Goal: Task Accomplishment & Management: Complete application form

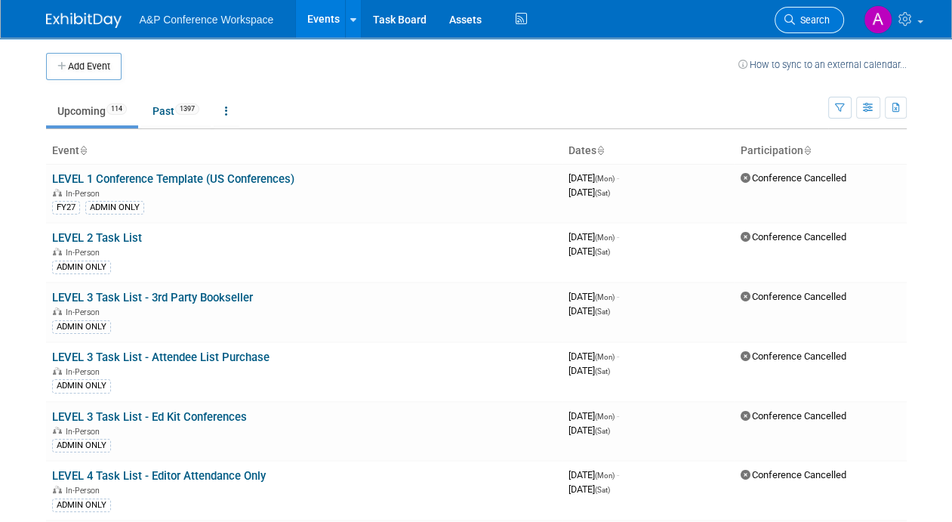
click at [803, 22] on span "Search" at bounding box center [812, 19] width 35 height 11
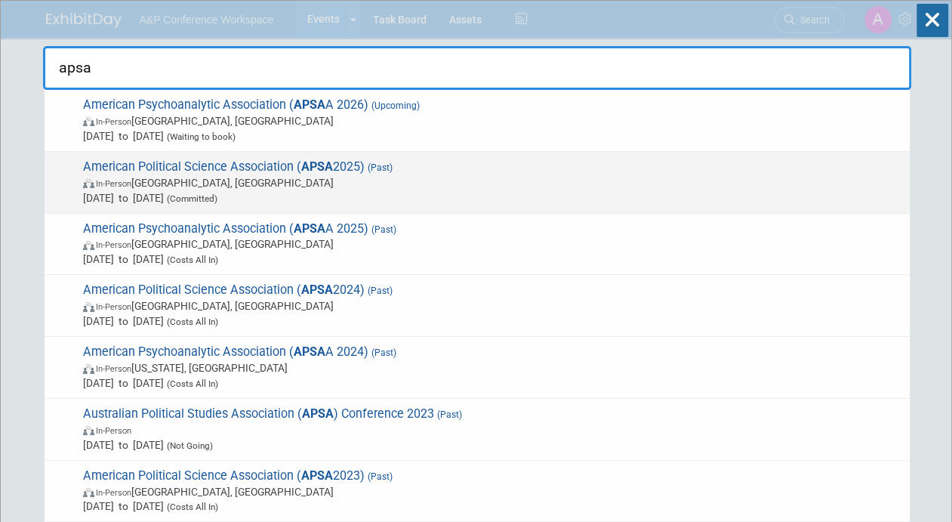
type input "apsa"
click at [214, 177] on span "In-Person Vancouver, Canada" at bounding box center [492, 182] width 819 height 15
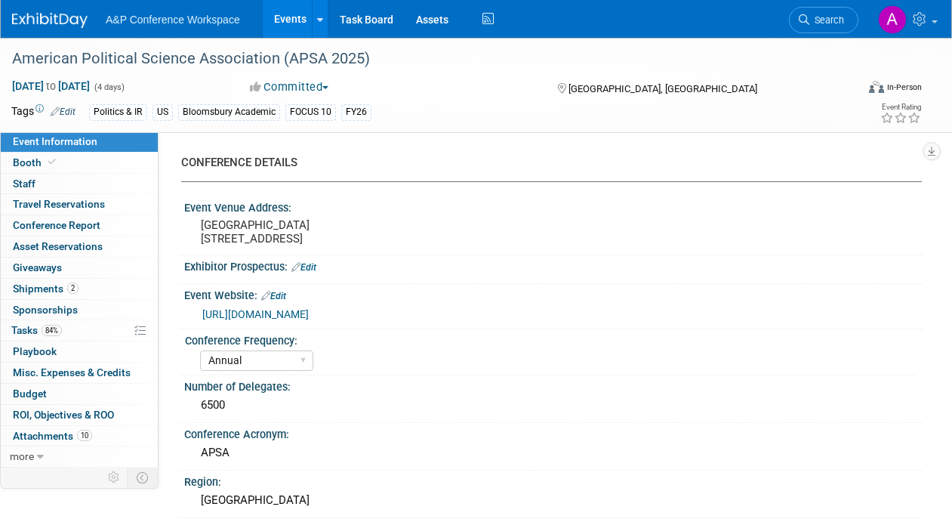
select select "Annual"
select select "Level 2"
select select "In-Person Booth"
select select "Politics & International Relations"
select select "Bloomsbury Academic"
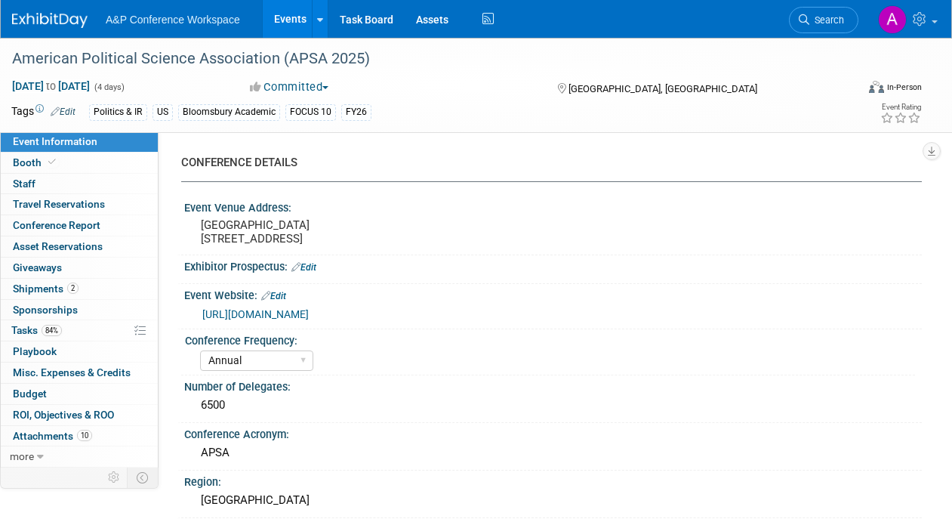
select select "[PERSON_NAME]"
select select "Networking/Commissioning"
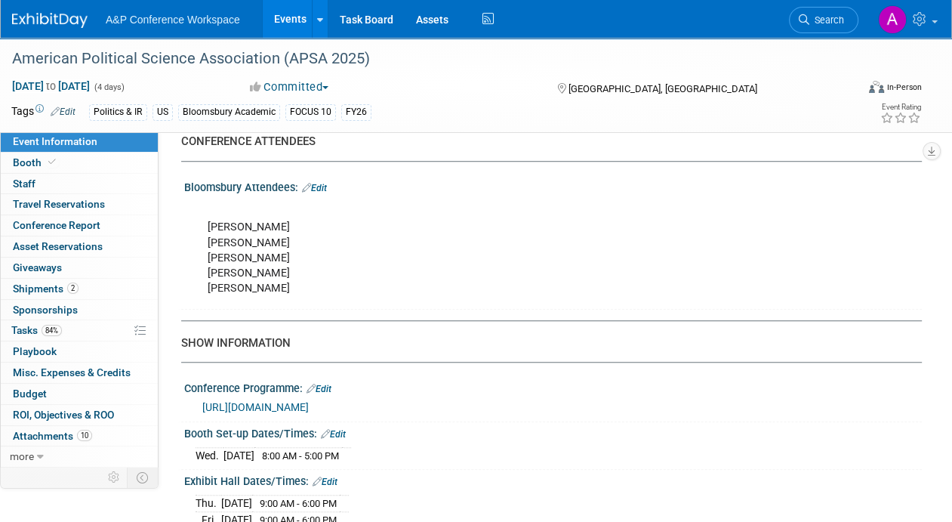
scroll to position [981, 0]
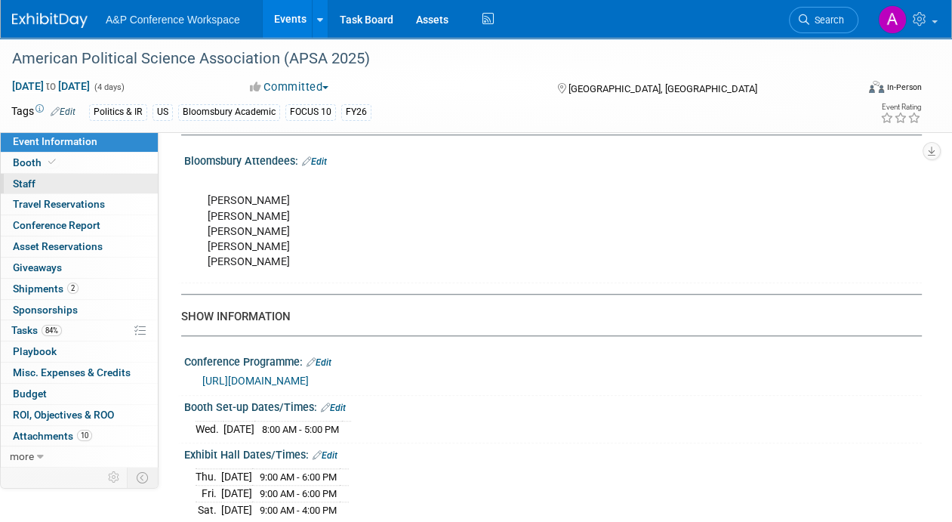
click at [29, 187] on span "Staff 0" at bounding box center [24, 183] width 23 height 12
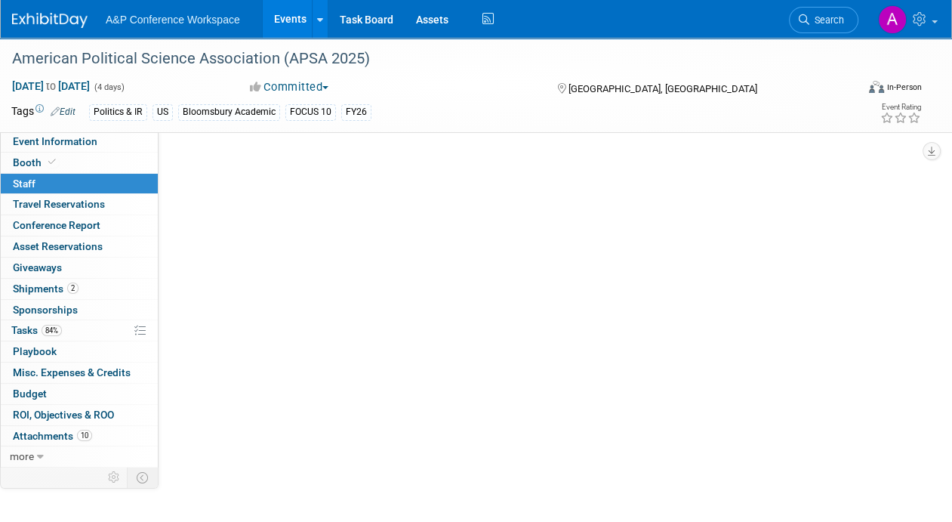
scroll to position [0, 0]
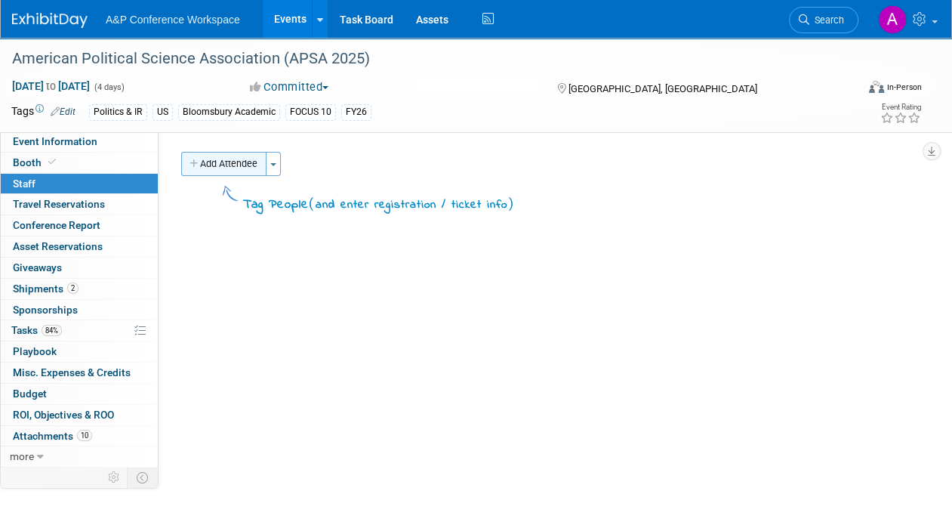
click at [212, 162] on button "Add Attendee" at bounding box center [223, 164] width 85 height 24
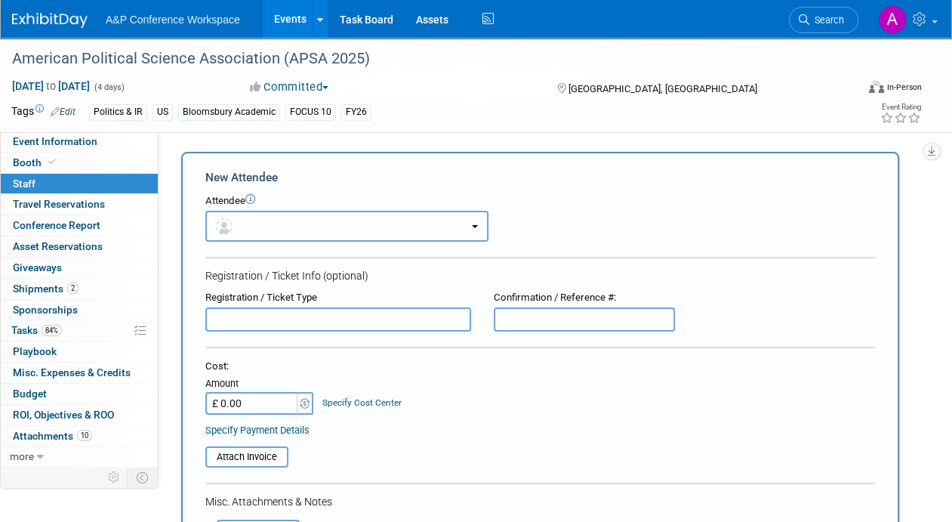
click at [368, 218] on button "button" at bounding box center [346, 226] width 283 height 31
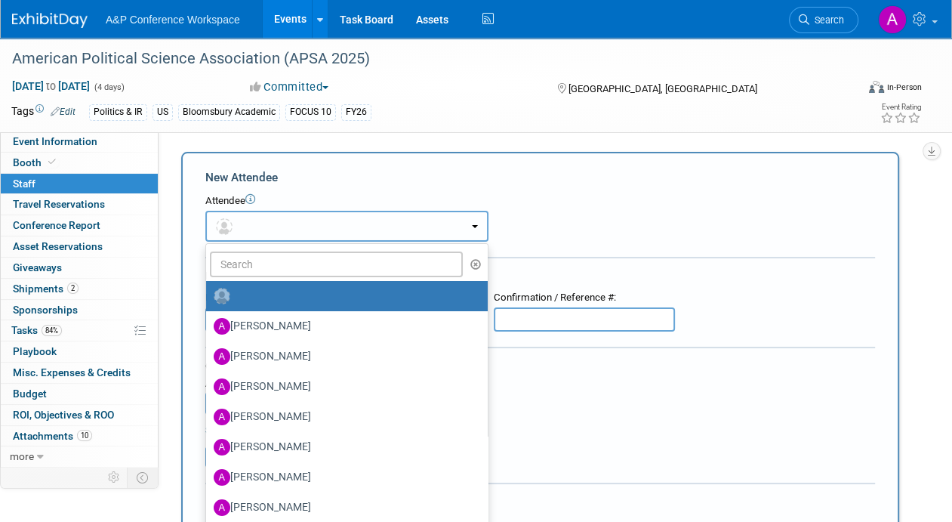
click at [380, 223] on button "button" at bounding box center [346, 226] width 283 height 31
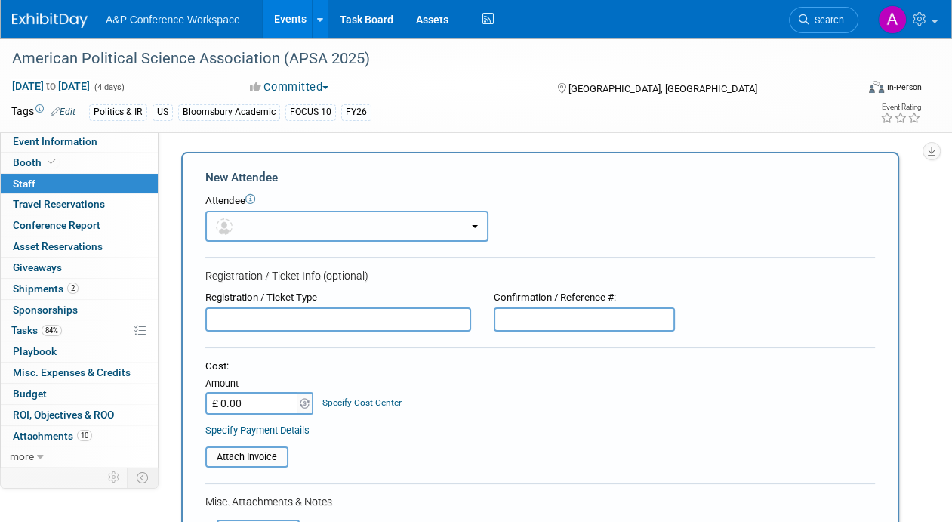
click at [380, 223] on button "button" at bounding box center [346, 226] width 283 height 31
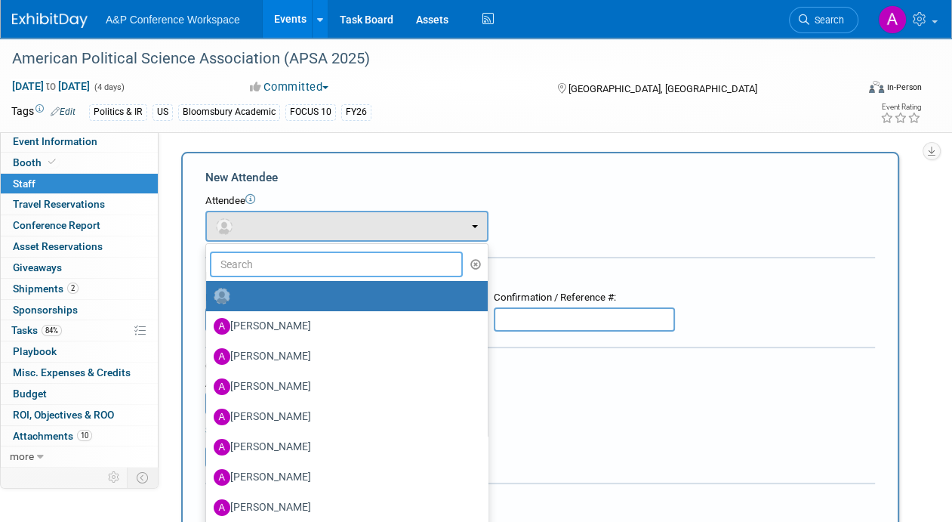
click at [337, 265] on input "text" at bounding box center [336, 264] width 253 height 26
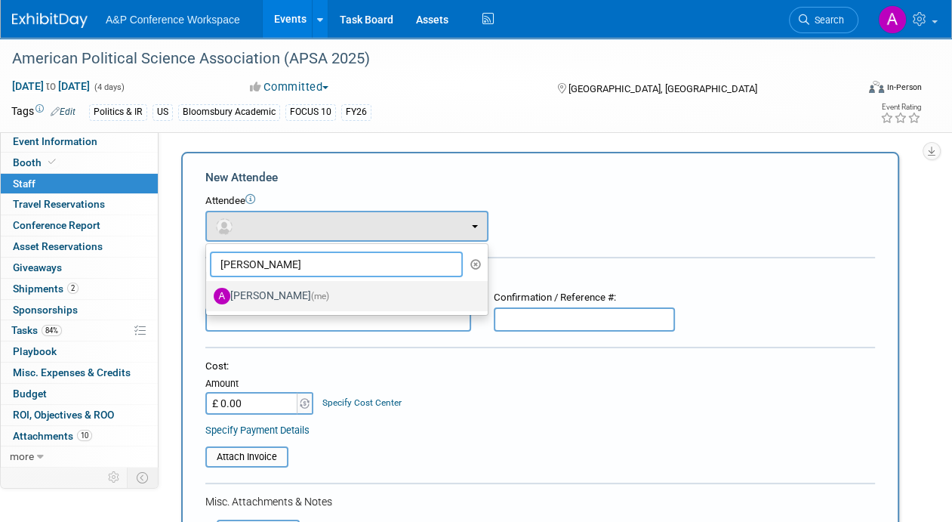
type input "[PERSON_NAME]"
click at [323, 288] on label "[PERSON_NAME] (me)" at bounding box center [343, 296] width 259 height 24
click at [208, 289] on input "[PERSON_NAME] (me)" at bounding box center [204, 294] width 10 height 10
select select "068c2026-9e00-4f8d-b252-4bf11aa91402"
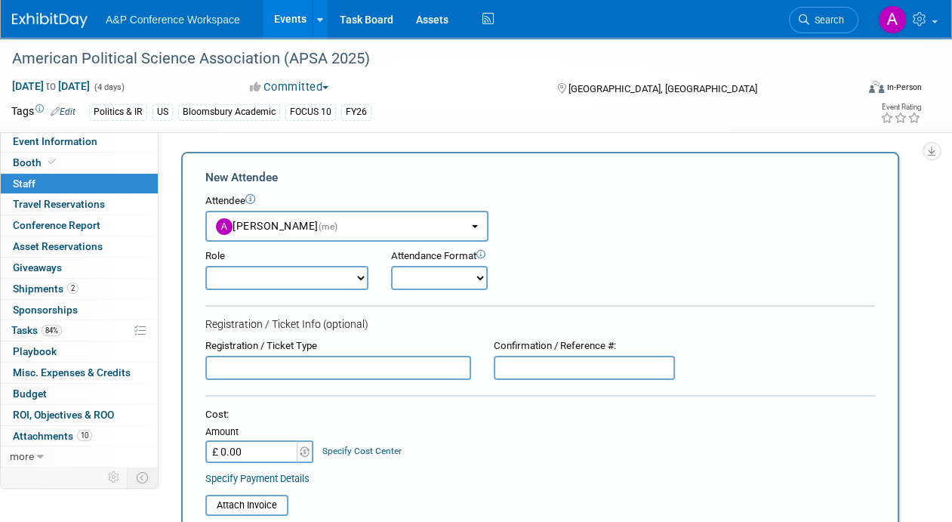
click at [338, 274] on select "Demonstrator Editorial Representative Host Planner Presenter Sales Representati…" at bounding box center [286, 278] width 163 height 24
select select "100"
click at [205, 266] on select "Demonstrator Editorial Representative Host Planner Presenter Sales Representati…" at bounding box center [286, 278] width 163 height 24
click at [595, 256] on div "Role Demonstrator Editorial Representative Host Planner Presenter Onsite" at bounding box center [540, 266] width 692 height 48
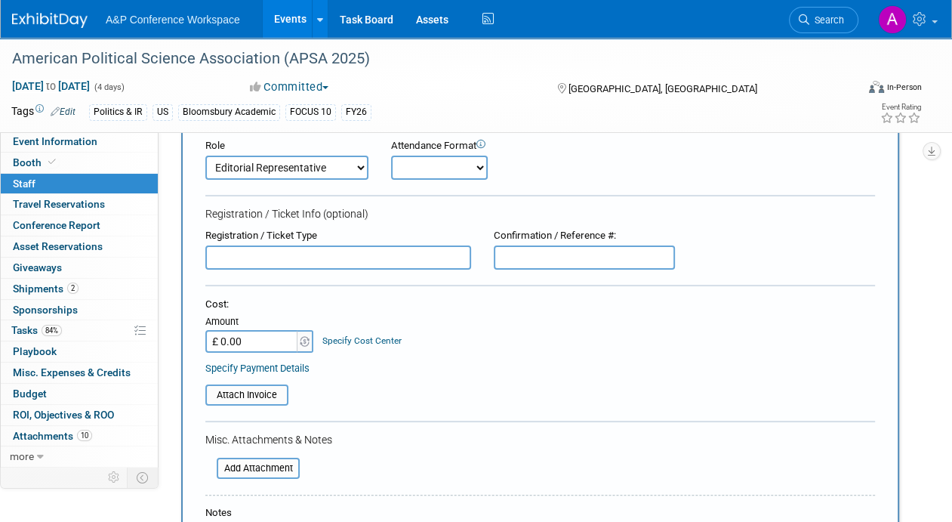
scroll to position [302, 0]
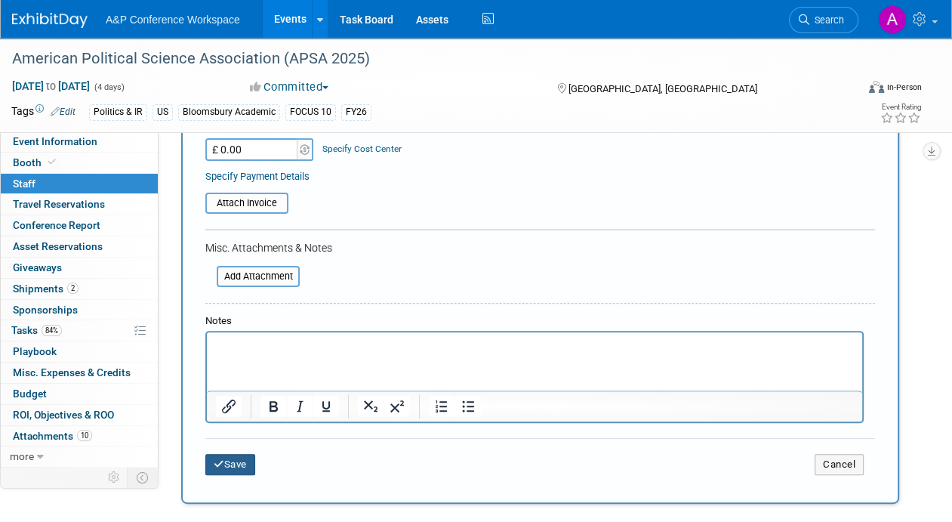
click at [237, 461] on button "Save" at bounding box center [230, 464] width 50 height 21
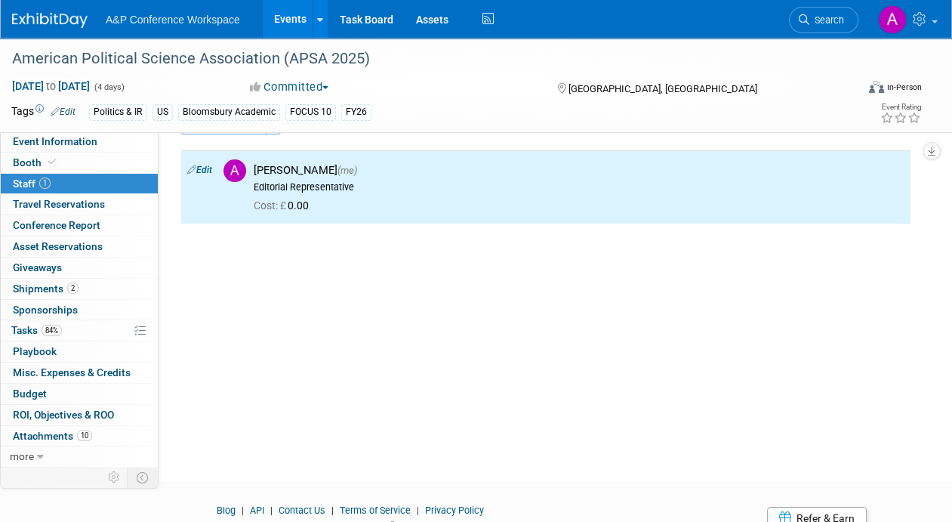
scroll to position [0, 0]
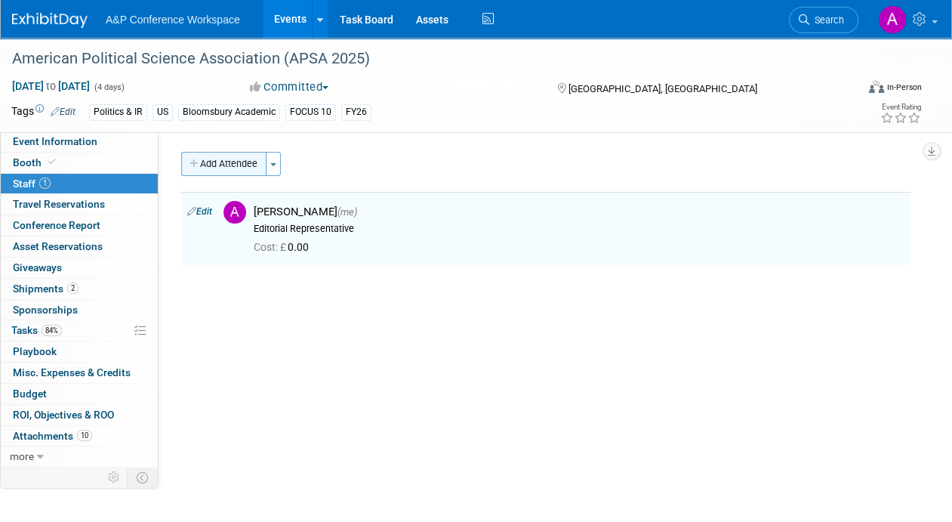
click at [227, 156] on button "Add Attendee" at bounding box center [223, 164] width 85 height 24
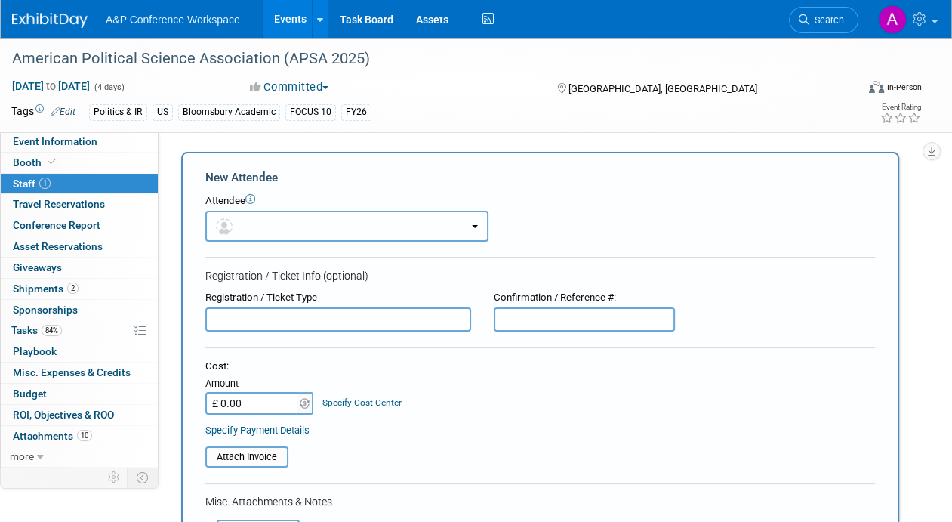
click at [347, 223] on button "button" at bounding box center [346, 226] width 283 height 31
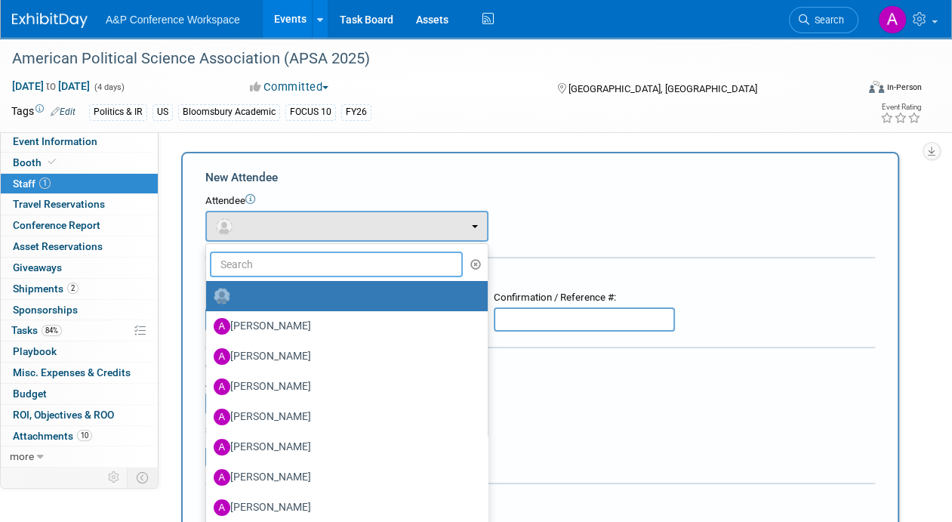
click at [350, 274] on input "text" at bounding box center [336, 264] width 253 height 26
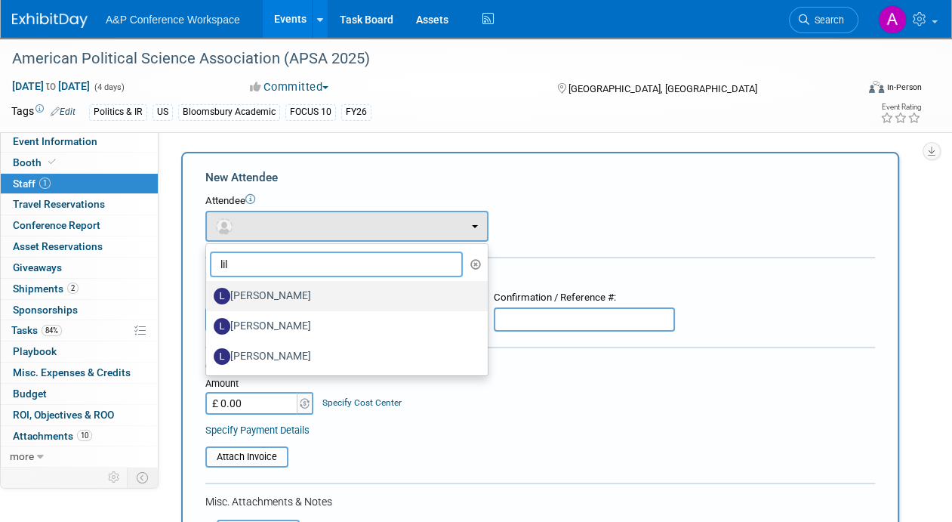
type input "lil"
click at [316, 296] on label "[PERSON_NAME]" at bounding box center [343, 296] width 259 height 24
click at [208, 296] on input "[PERSON_NAME]" at bounding box center [204, 294] width 10 height 10
select select "dd461fe5-6934-4c2b-8554-95957b1fe769"
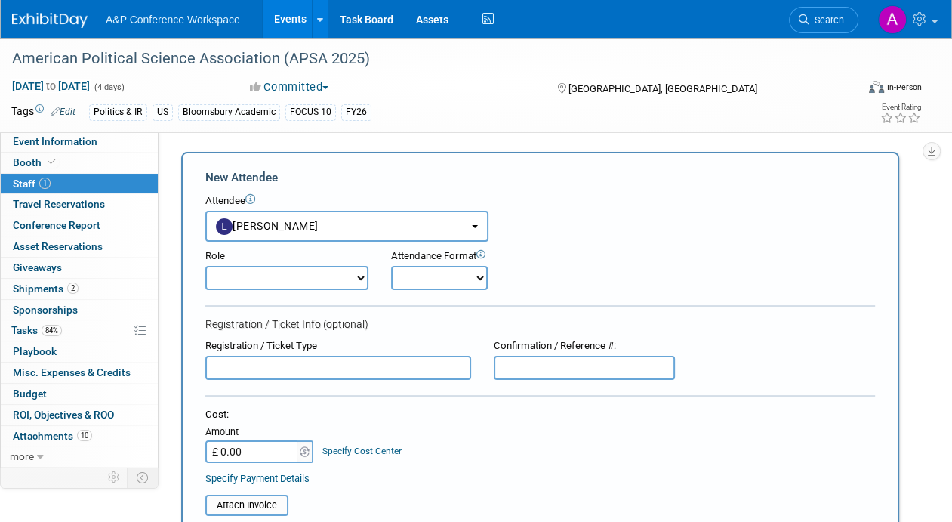
click at [337, 276] on select "Demonstrator Editorial Representative Host Planner Presenter Sales Representati…" at bounding box center [286, 278] width 163 height 24
select select "100"
click at [205, 266] on select "Demonstrator Editorial Representative Host Planner Presenter Sales Representati…" at bounding box center [286, 278] width 163 height 24
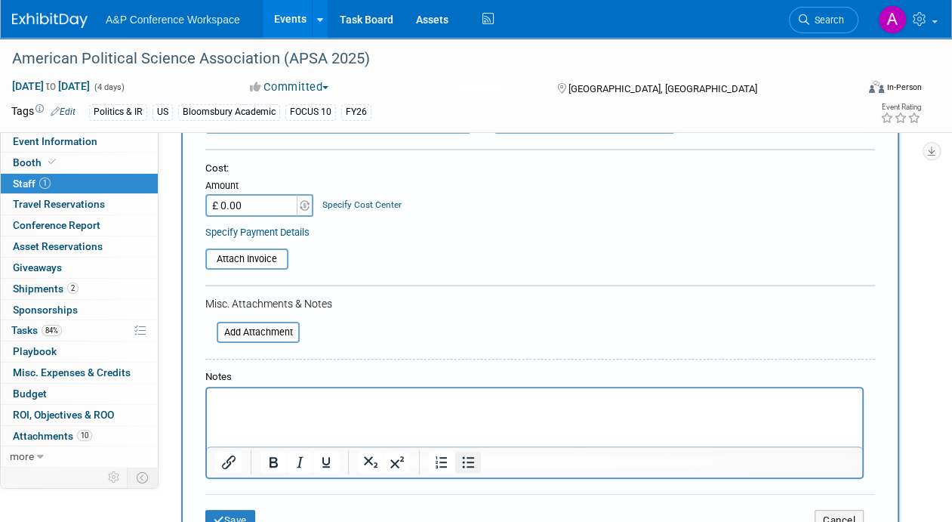
scroll to position [453, 0]
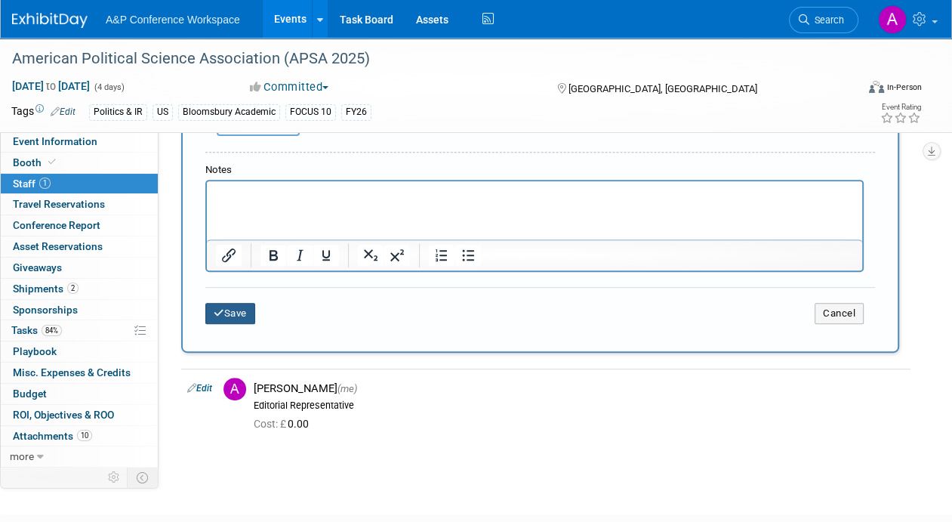
click at [243, 314] on button "Save" at bounding box center [230, 313] width 50 height 21
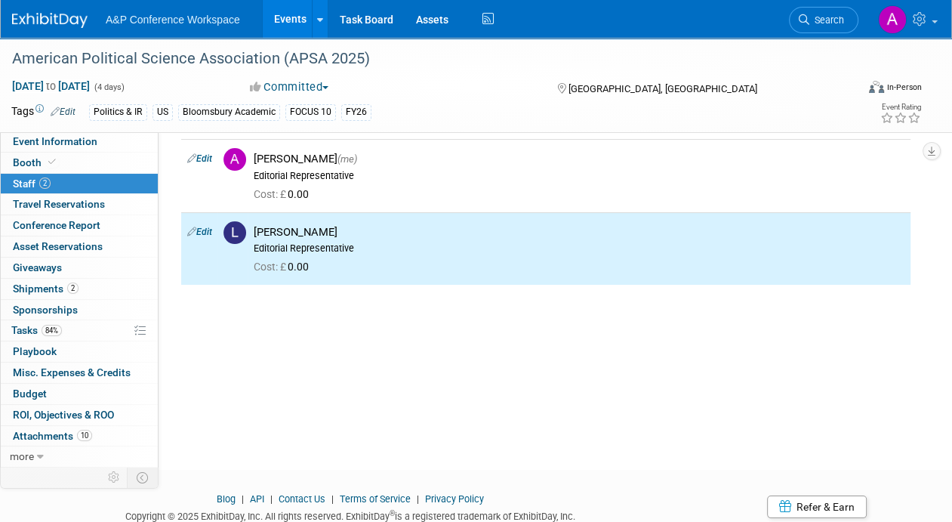
scroll to position [0, 0]
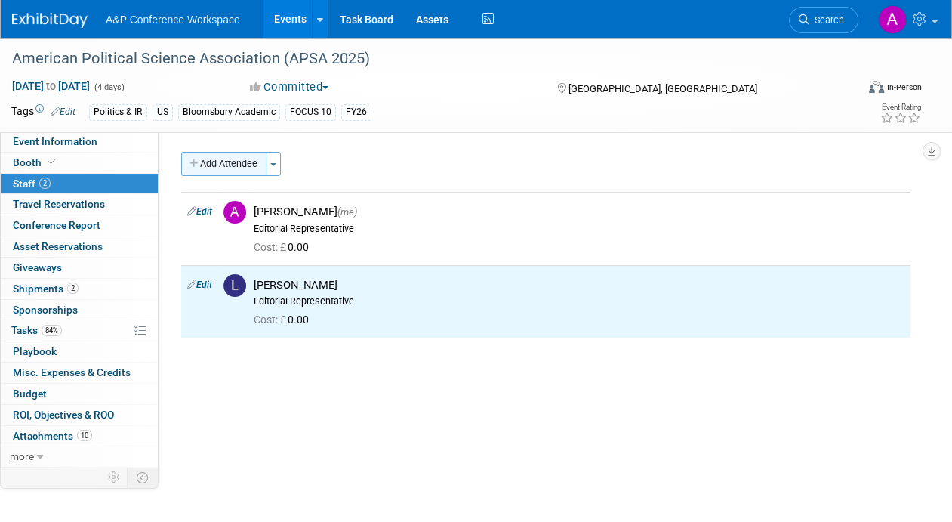
click at [232, 156] on button "Add Attendee" at bounding box center [223, 164] width 85 height 24
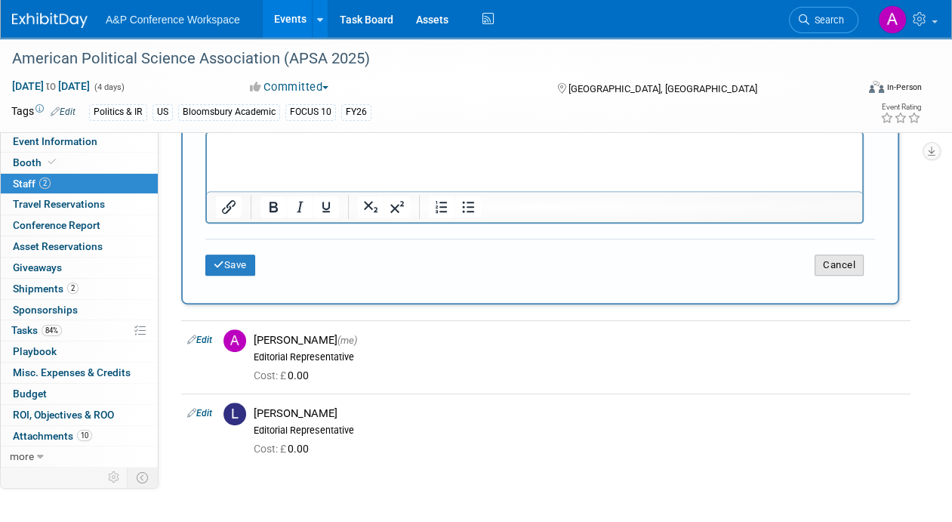
click at [852, 259] on button "Cancel" at bounding box center [839, 264] width 49 height 21
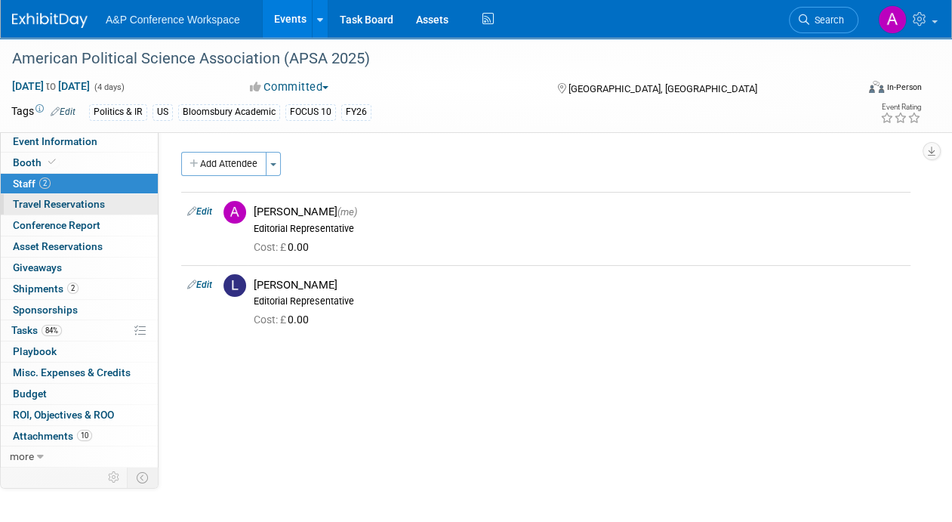
click at [79, 205] on span "Travel Reservations 0" at bounding box center [59, 204] width 92 height 12
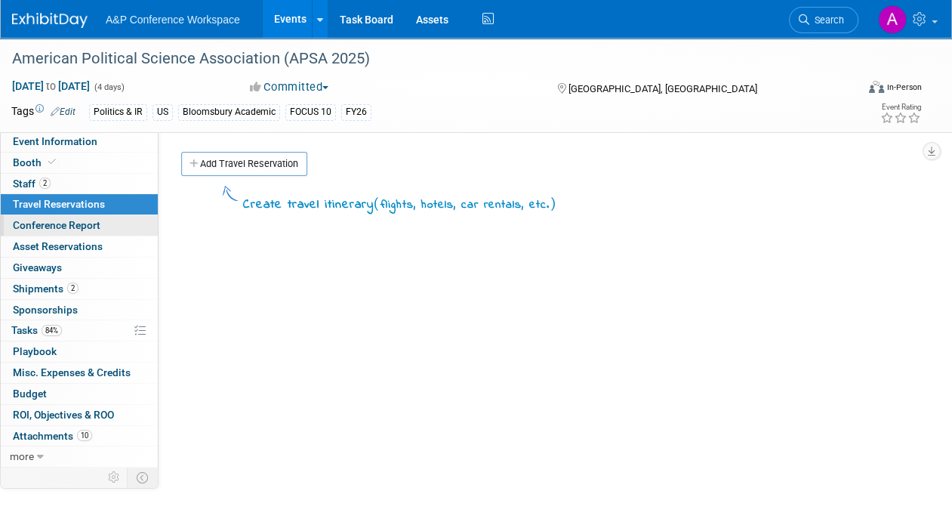
click at [79, 222] on span "Conference Report" at bounding box center [57, 225] width 88 height 12
select select "NO"
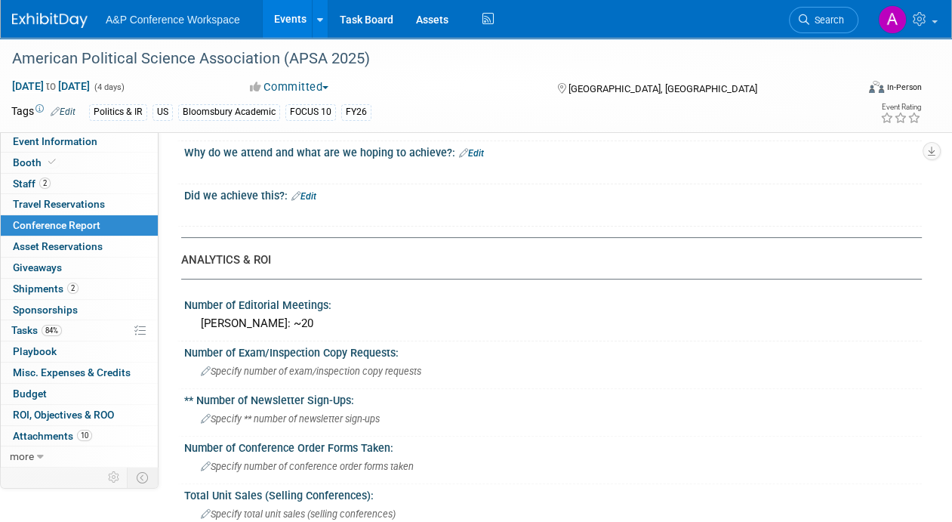
scroll to position [302, 0]
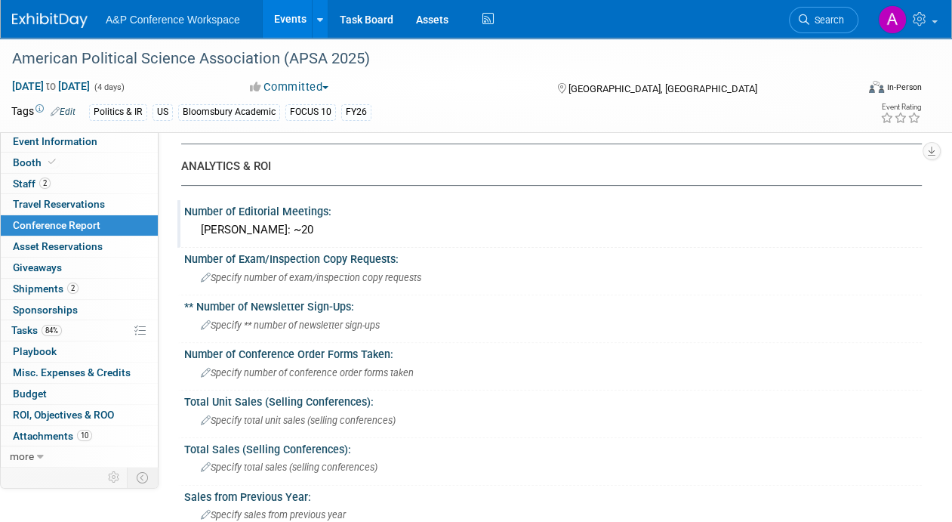
click at [324, 232] on div "[PERSON_NAME]: ~20" at bounding box center [553, 229] width 715 height 23
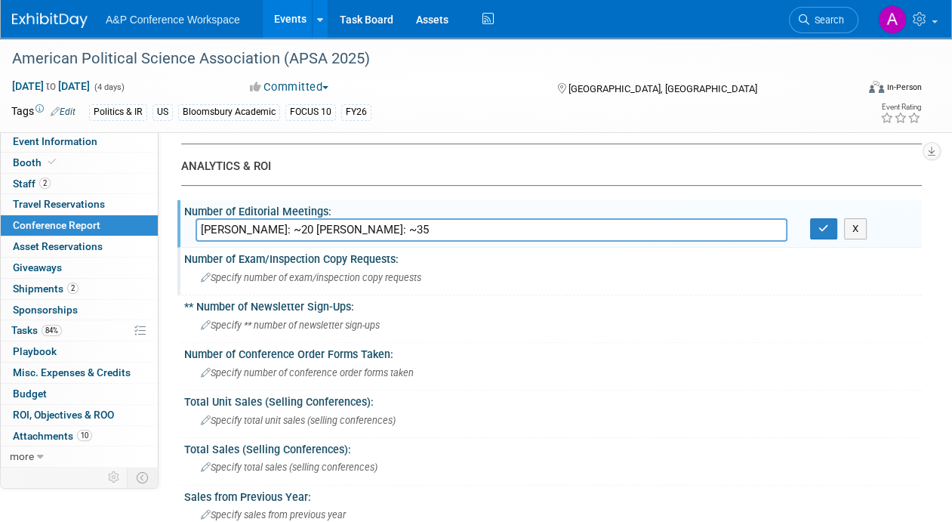
type input "[PERSON_NAME]: ~20 [PERSON_NAME]: ~35"
click at [298, 282] on div "Specify number of exam/inspection copy requests" at bounding box center [553, 277] width 715 height 23
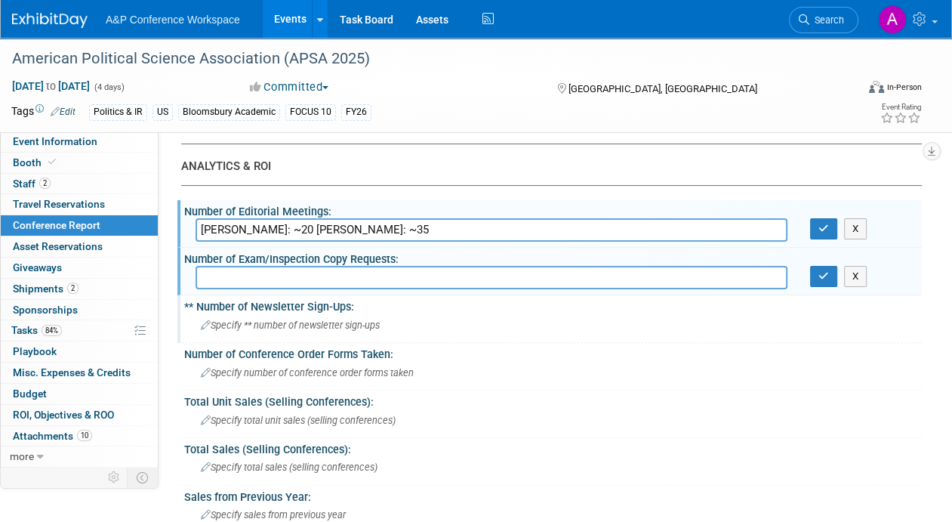
click at [323, 328] on div "Specify ** number of newsletter sign-ups" at bounding box center [553, 324] width 715 height 23
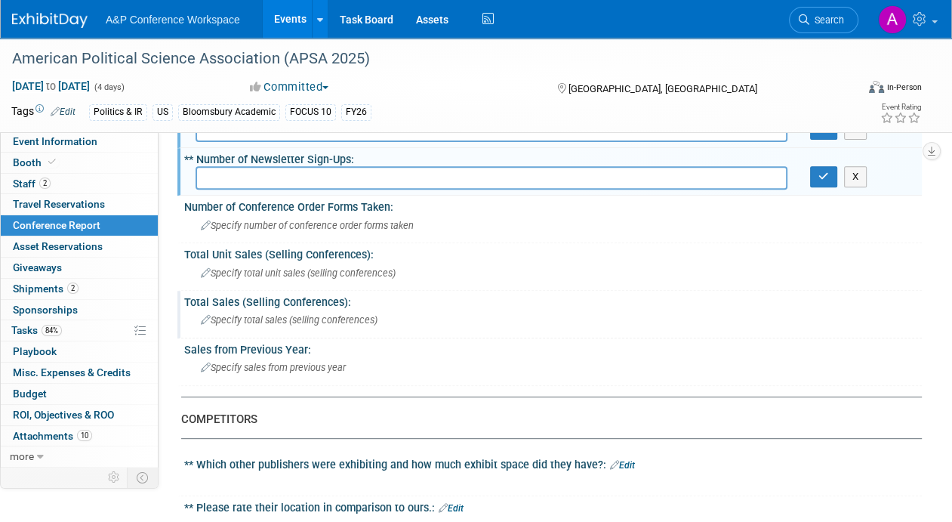
scroll to position [453, 0]
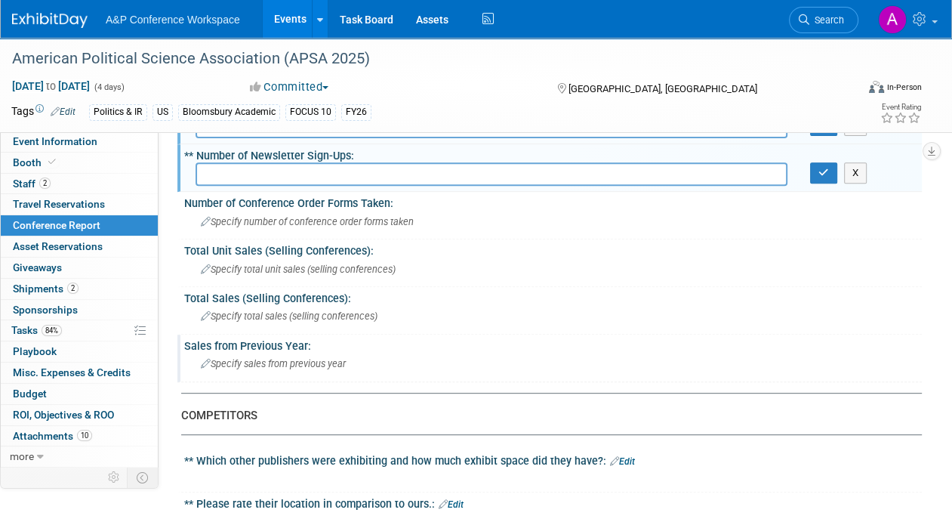
click at [317, 352] on div "Specify sales from previous year" at bounding box center [553, 363] width 715 height 23
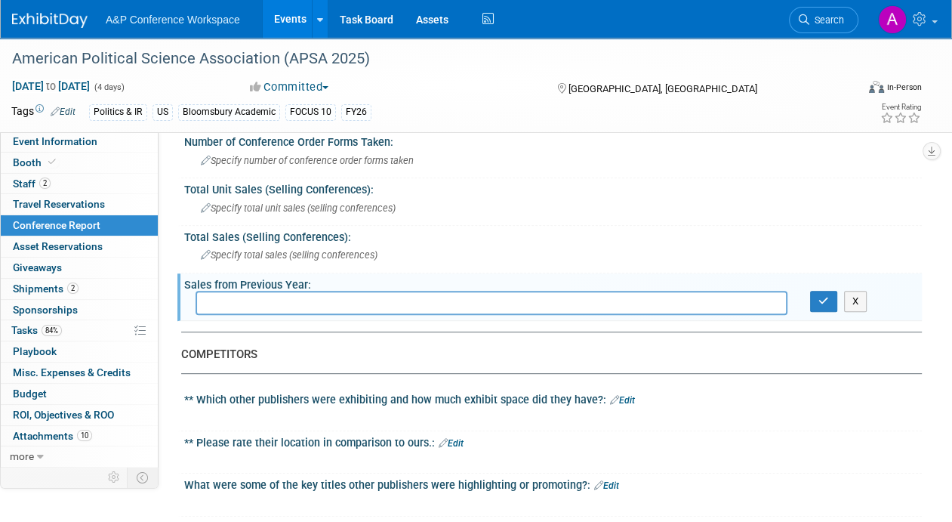
scroll to position [755, 0]
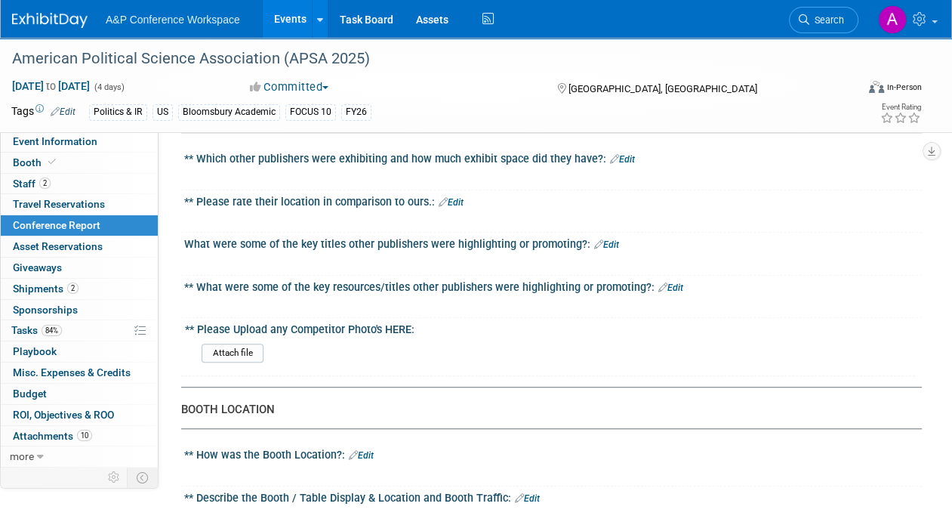
click at [628, 154] on link "Edit" at bounding box center [622, 159] width 25 height 11
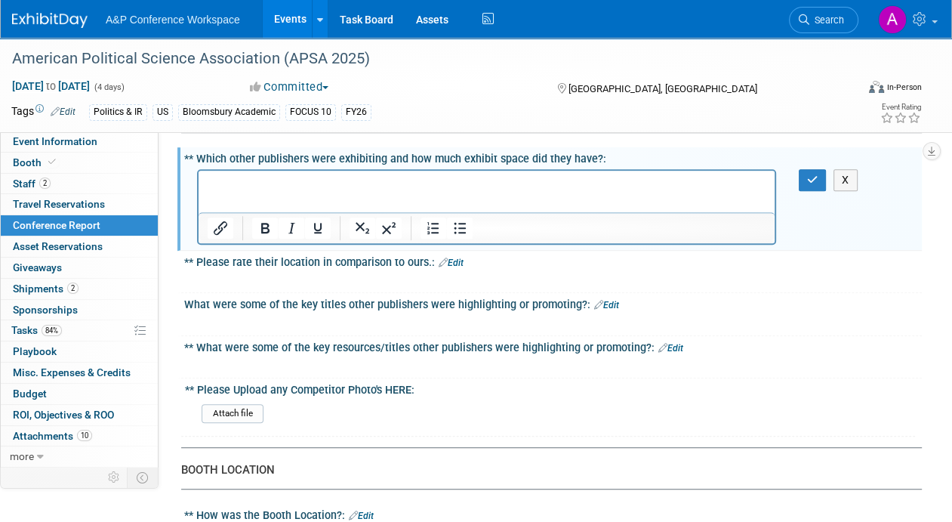
scroll to position [0, 0]
click at [522, 183] on p "Rich Text Area. Press ALT-0 for help." at bounding box center [487, 183] width 559 height 15
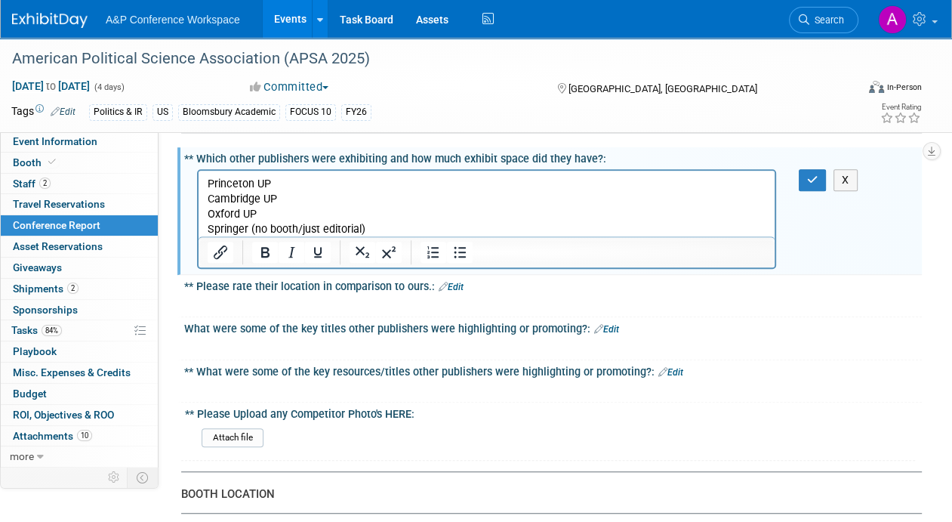
click at [208, 226] on p "Springer (no booth/just editorial)" at bounding box center [487, 228] width 559 height 15
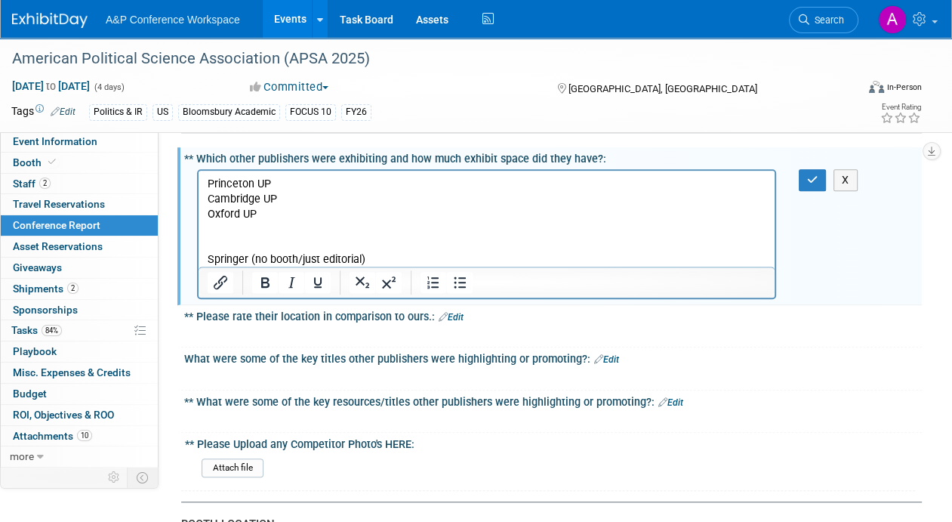
click at [209, 224] on p "Rich Text Area. Press ALT-0 for help." at bounding box center [487, 228] width 559 height 15
click at [209, 224] on p "Stanford UP" at bounding box center [487, 228] width 559 height 15
click at [456, 228] on p "[PERSON_NAME] (Distributors) representing Stanford UP" at bounding box center [487, 228] width 559 height 15
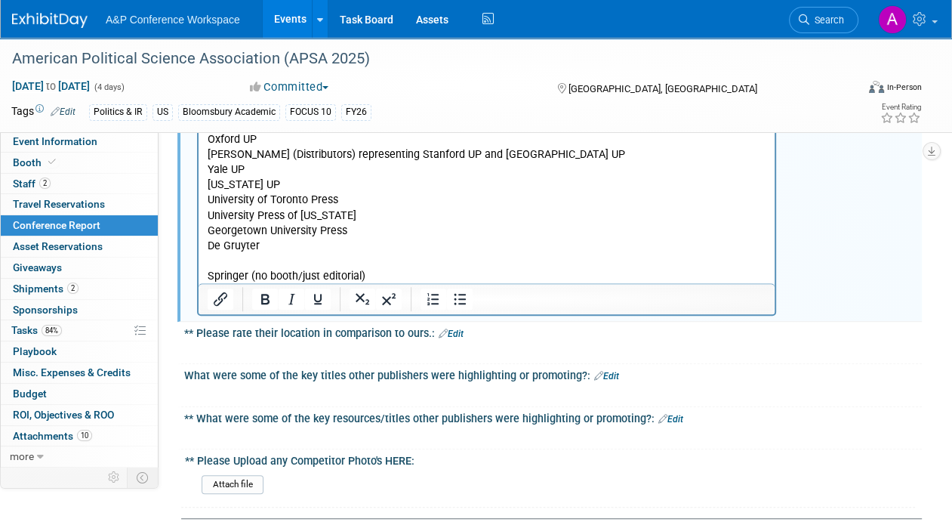
scroll to position [830, 0]
click at [453, 328] on link "Edit" at bounding box center [451, 333] width 25 height 11
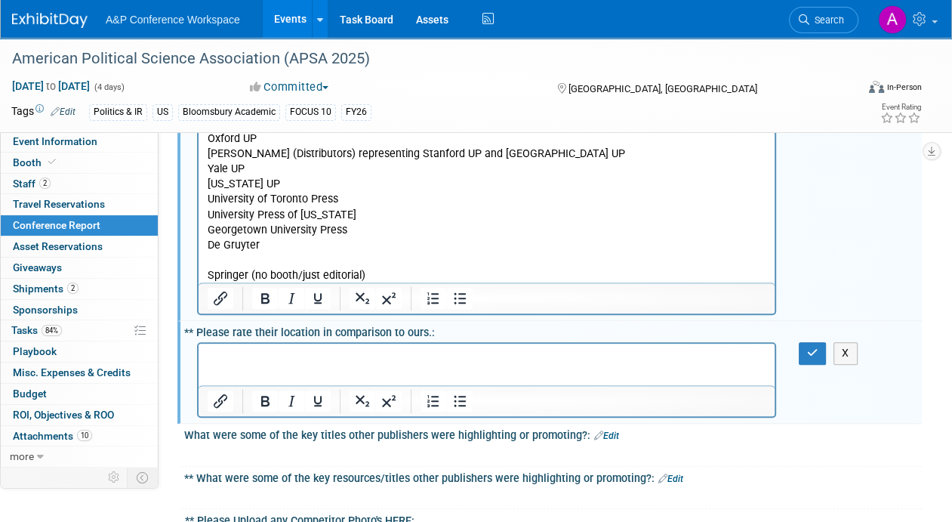
scroll to position [0, 0]
click at [412, 365] on html at bounding box center [487, 353] width 576 height 21
click at [417, 359] on p "Rich Text Area. Press ALT-0 for help." at bounding box center [487, 357] width 559 height 15
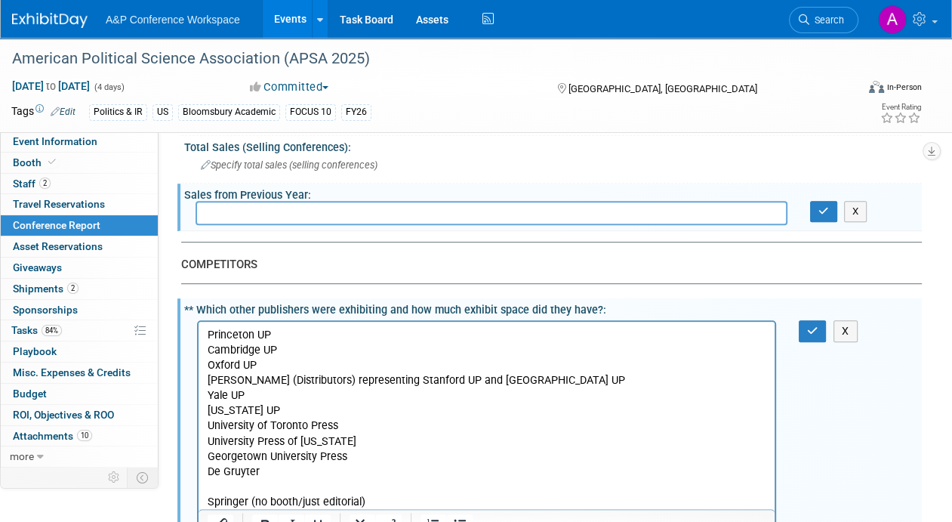
scroll to position [755, 0]
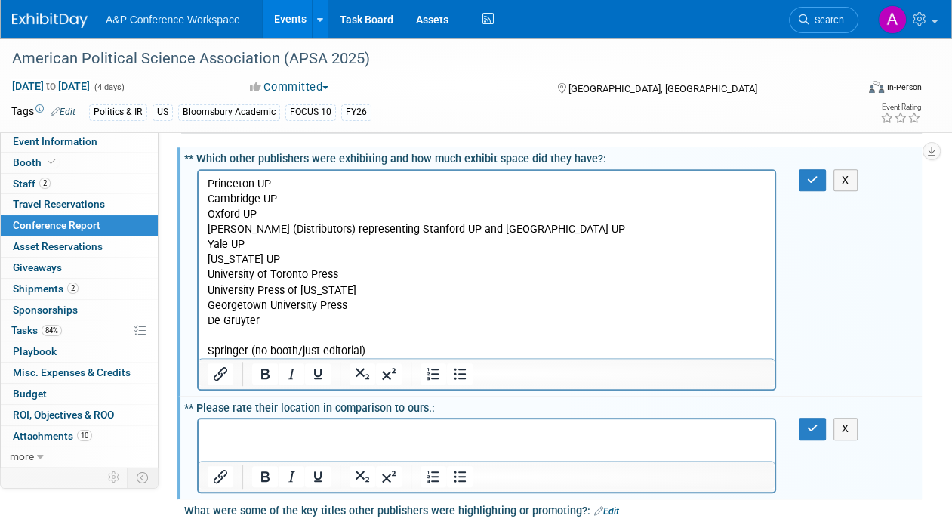
click at [208, 182] on p "Princeton UP" at bounding box center [487, 183] width 559 height 15
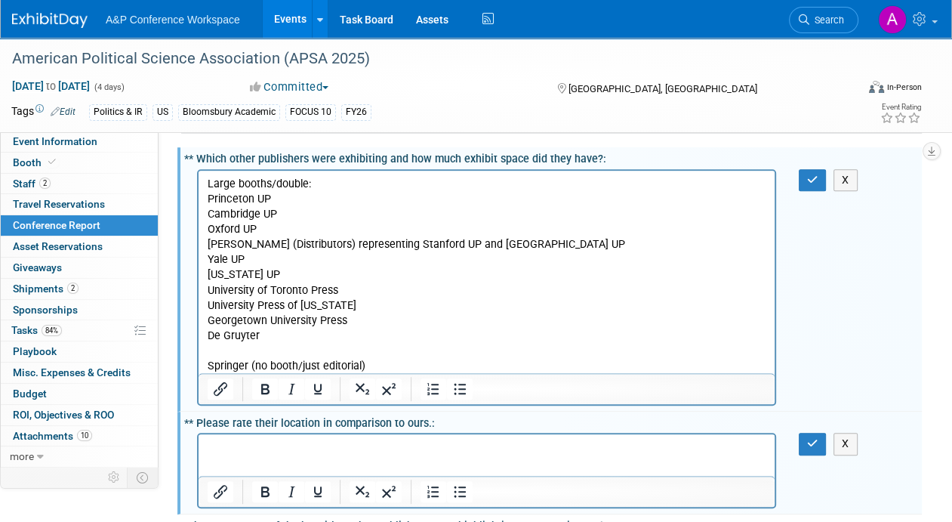
click at [208, 259] on p "Yale UP" at bounding box center [487, 258] width 559 height 15
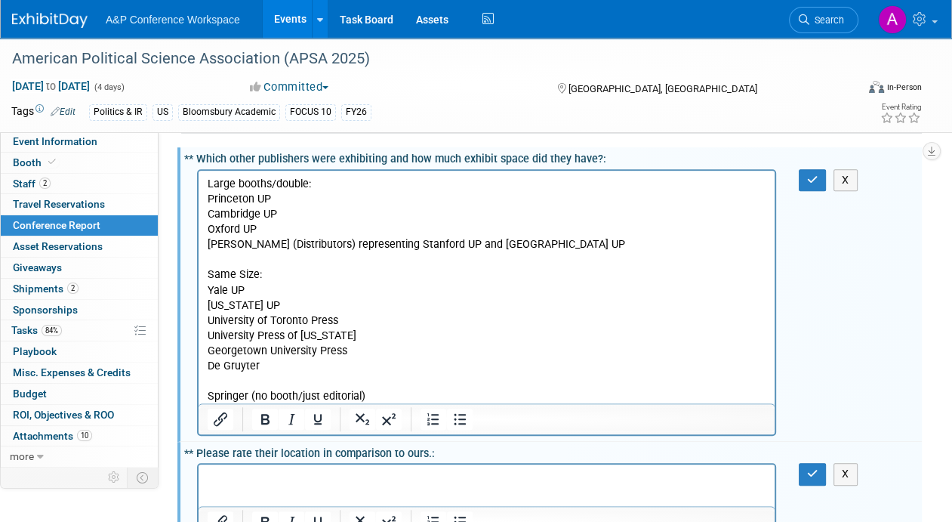
click at [358, 335] on p "University Press of [US_STATE]" at bounding box center [487, 335] width 559 height 15
click at [360, 354] on p "Georgetown University Press" at bounding box center [487, 350] width 559 height 15
click at [357, 368] on p "De Gruyter" at bounding box center [487, 365] width 559 height 15
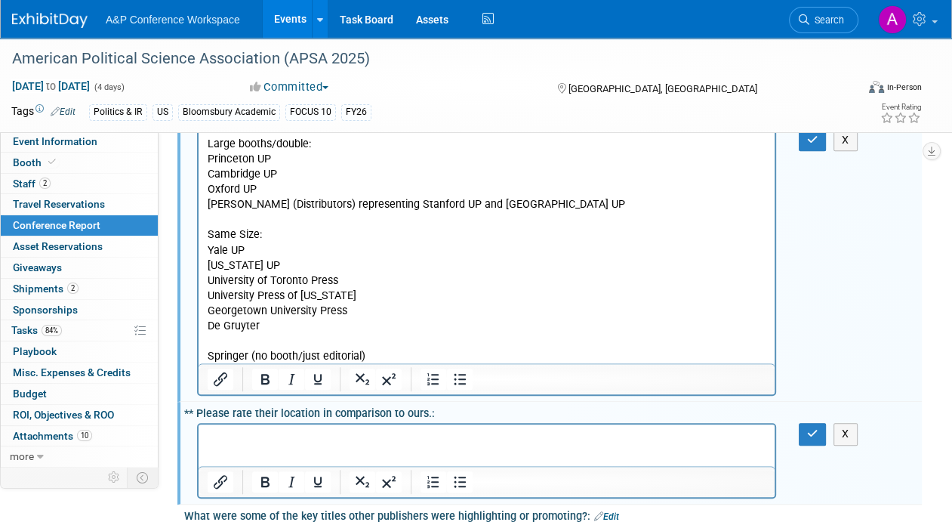
scroll to position [830, 0]
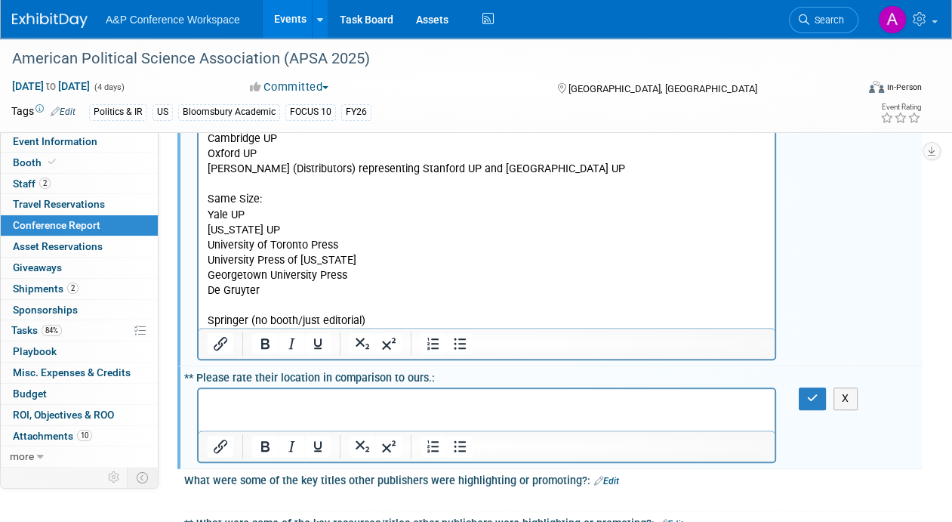
click at [393, 404] on p "Rich Text Area. Press ALT-0 for help." at bounding box center [487, 402] width 559 height 15
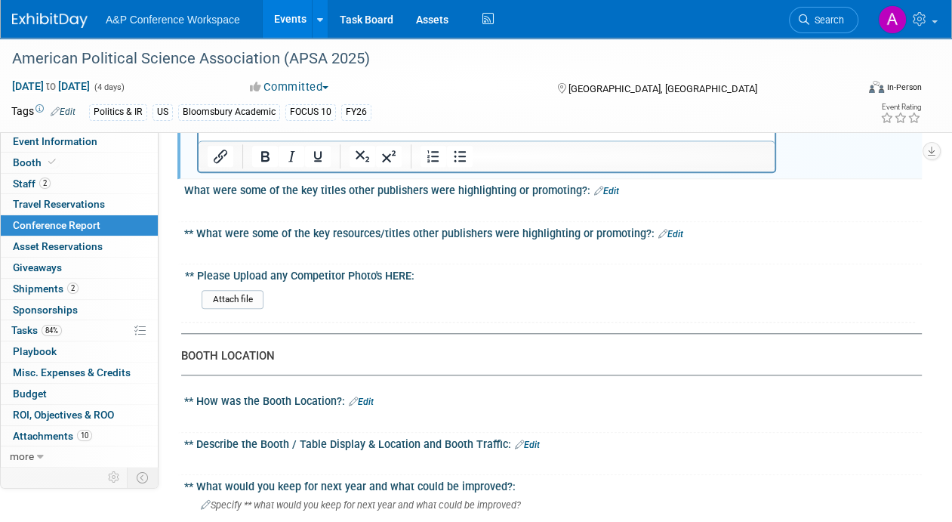
scroll to position [1132, 0]
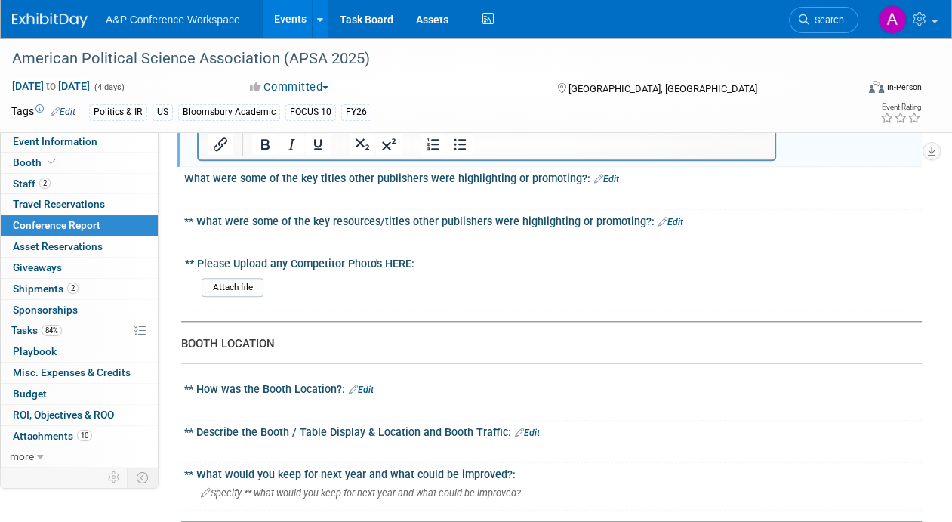
click at [598, 174] on link "Edit" at bounding box center [606, 179] width 25 height 11
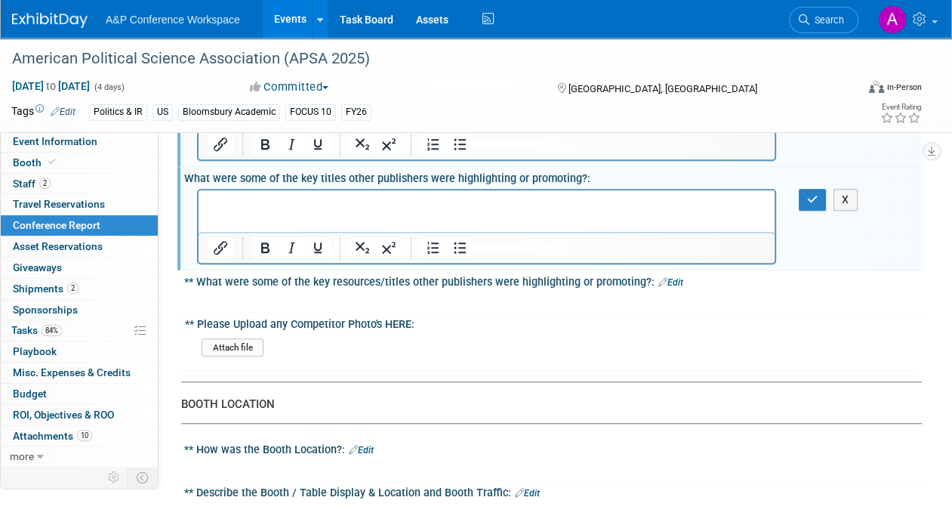
scroll to position [0, 0]
click at [462, 211] on html at bounding box center [487, 199] width 576 height 21
click at [277, 200] on p "[US_STATE] UP: Republic of Dreams:" at bounding box center [487, 203] width 559 height 15
click at [337, 220] on p "Republic of Dreams:" at bounding box center [487, 218] width 559 height 15
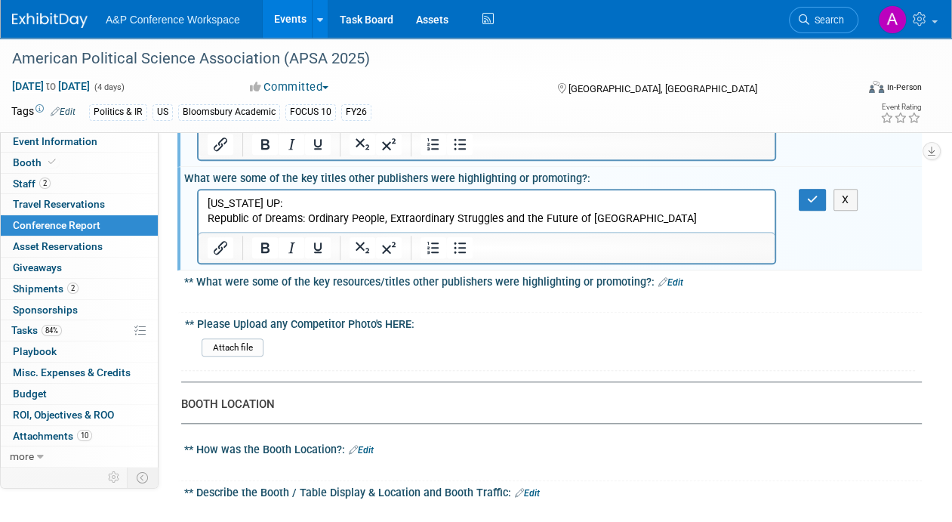
click at [280, 202] on p "[US_STATE] UP:" at bounding box center [487, 203] width 559 height 15
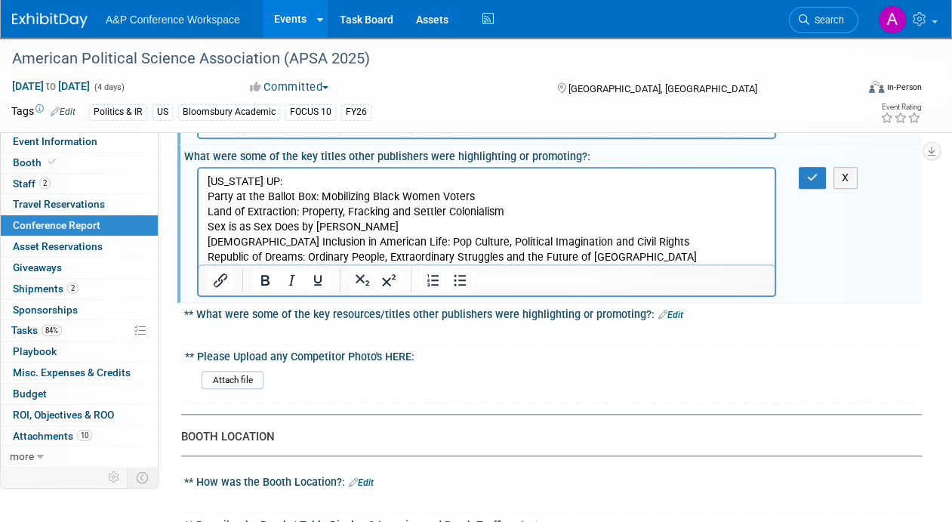
scroll to position [1132, 0]
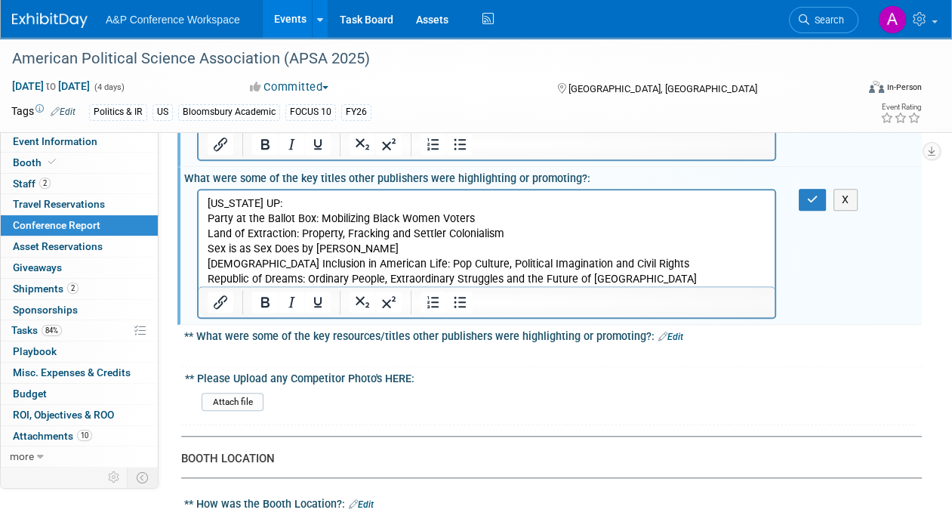
click at [674, 280] on p "Republic of Dreams: Ordinary People, Extraordinary Struggles and the Future of …" at bounding box center [487, 278] width 559 height 15
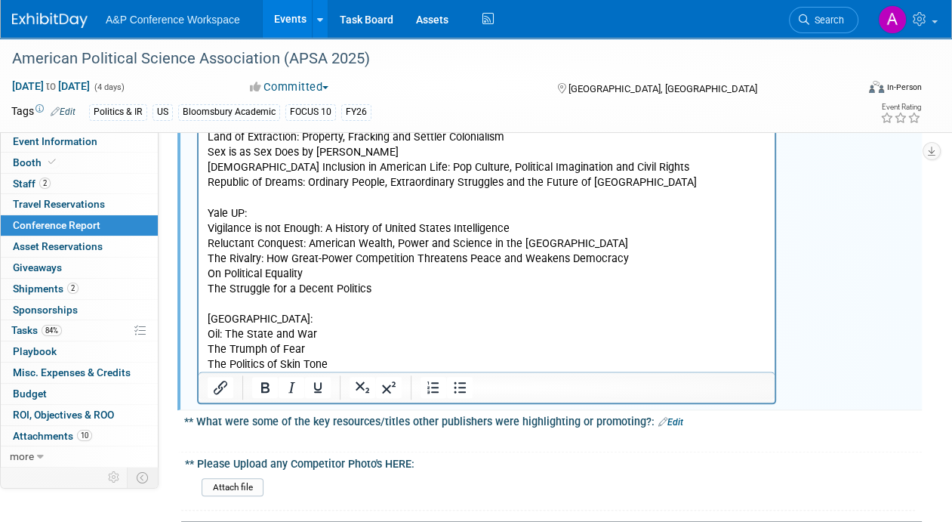
scroll to position [1434, 0]
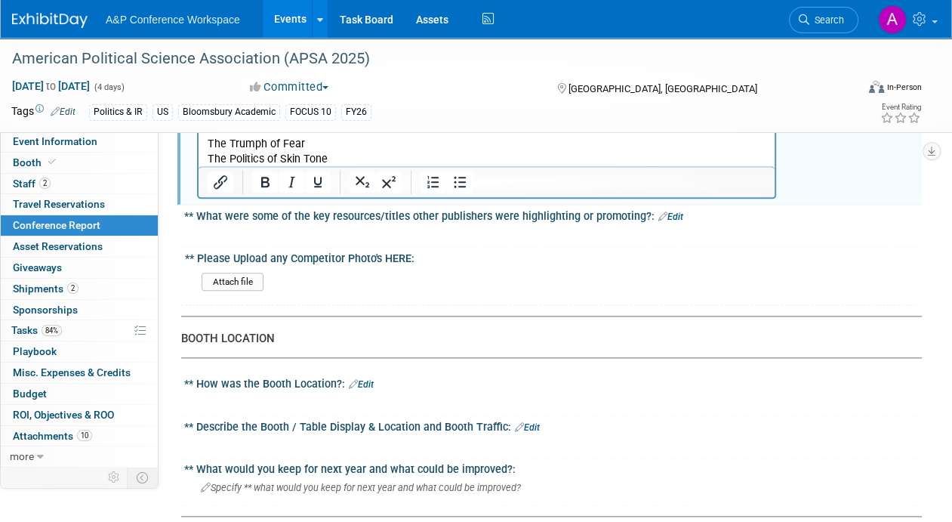
click at [667, 211] on link "Edit" at bounding box center [670, 216] width 25 height 11
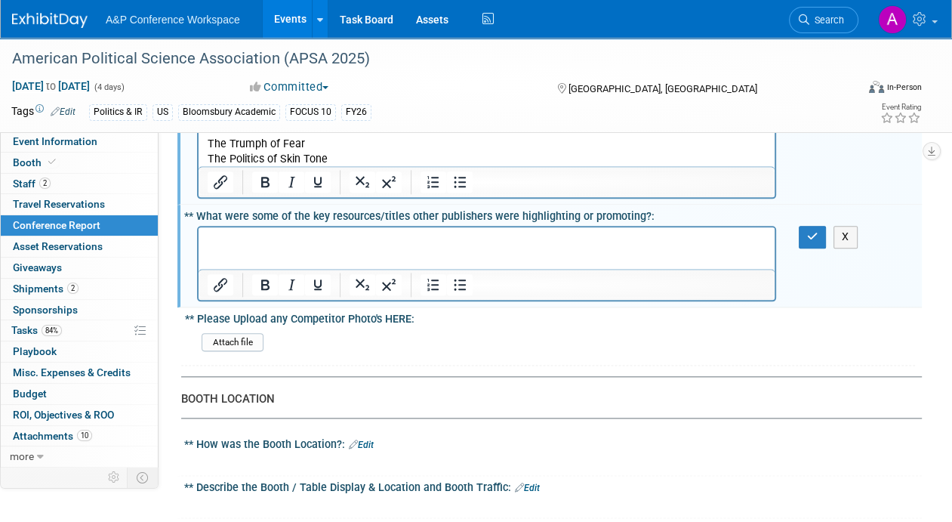
scroll to position [0, 0]
drag, startPoint x: 491, startPoint y: 245, endPoint x: 504, endPoint y: 245, distance: 12.9
click at [491, 245] on p "Rich Text Area. Press ALT-0 for help." at bounding box center [487, 240] width 559 height 15
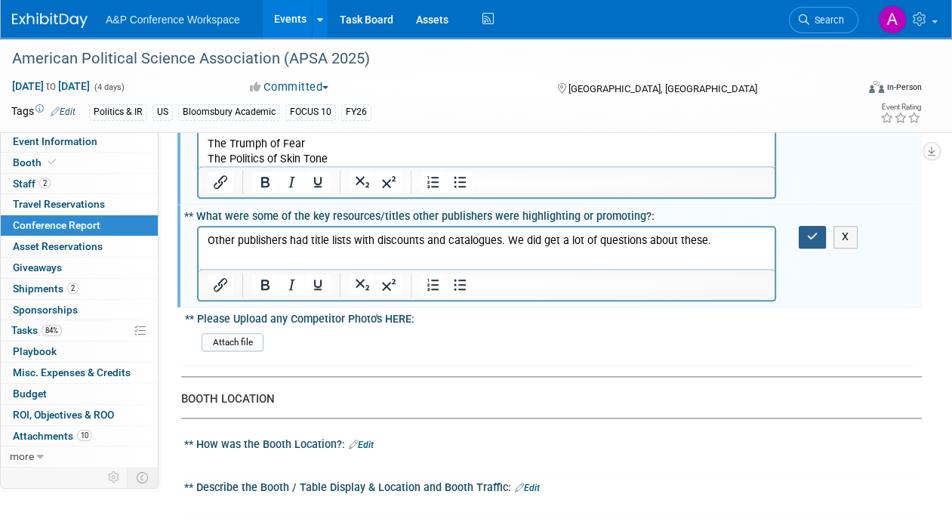
click at [813, 231] on icon "button" at bounding box center [812, 236] width 11 height 11
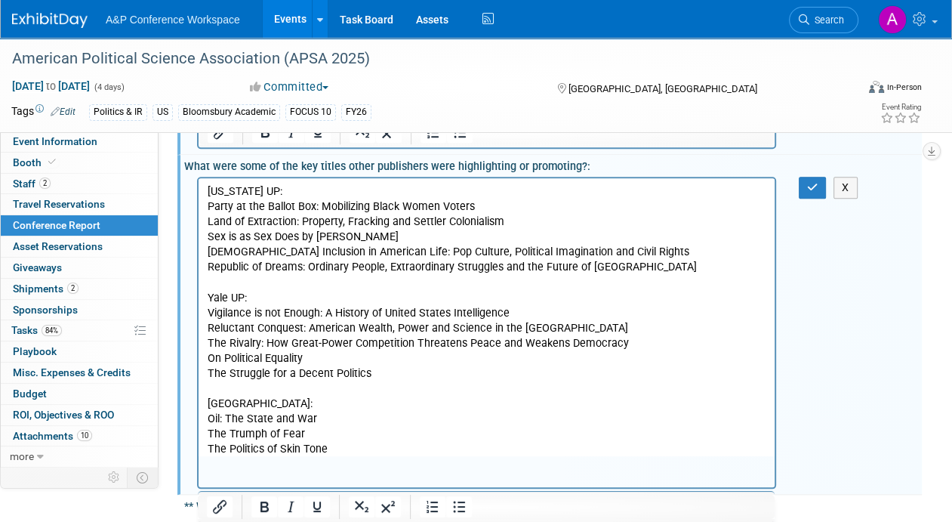
scroll to position [981, 0]
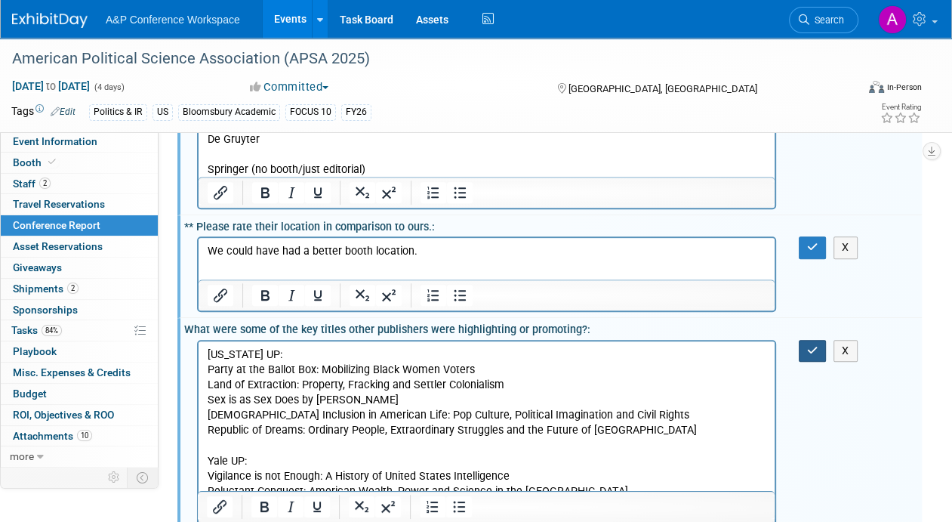
click at [806, 340] on button "button" at bounding box center [813, 351] width 28 height 22
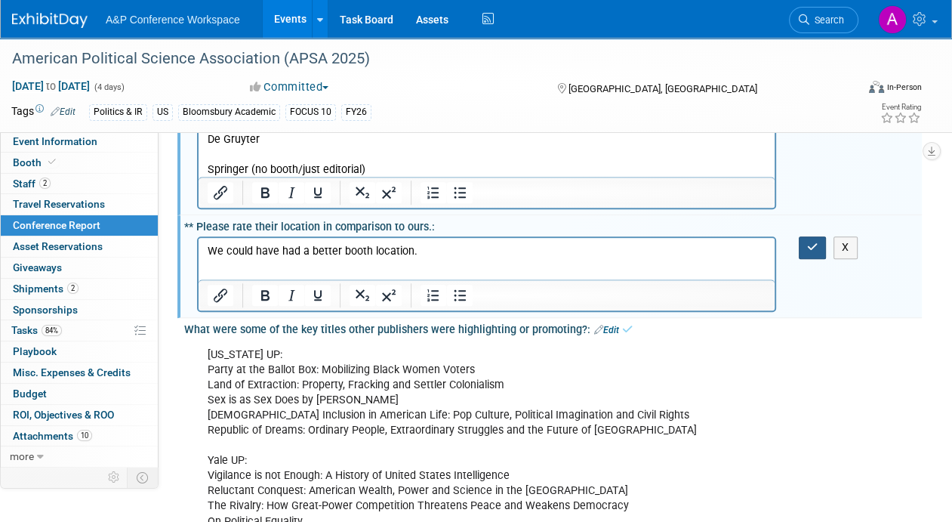
click at [814, 242] on icon "button" at bounding box center [812, 247] width 11 height 11
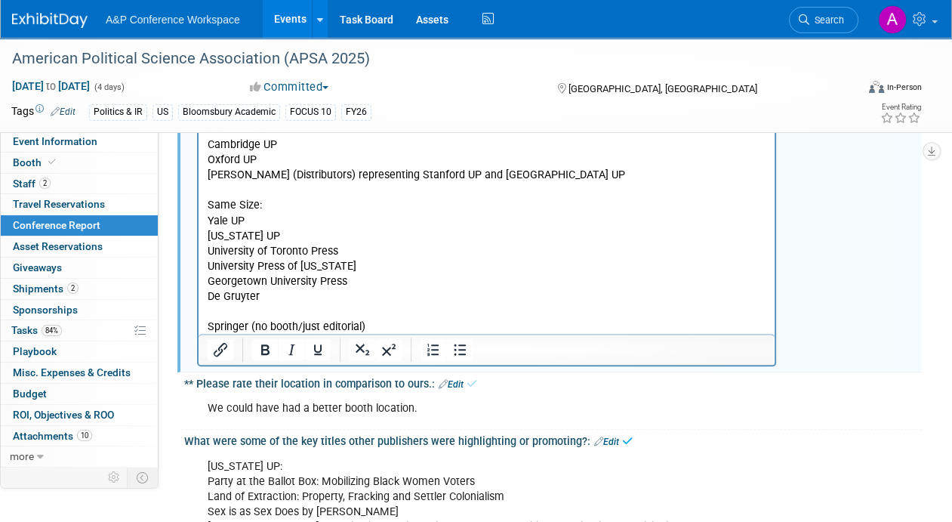
scroll to position [755, 0]
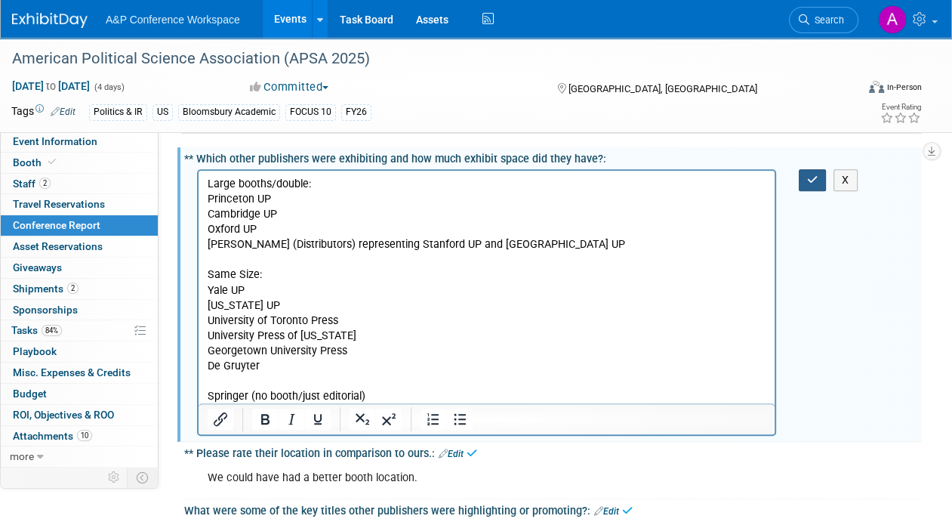
click at [805, 169] on button "button" at bounding box center [813, 180] width 28 height 22
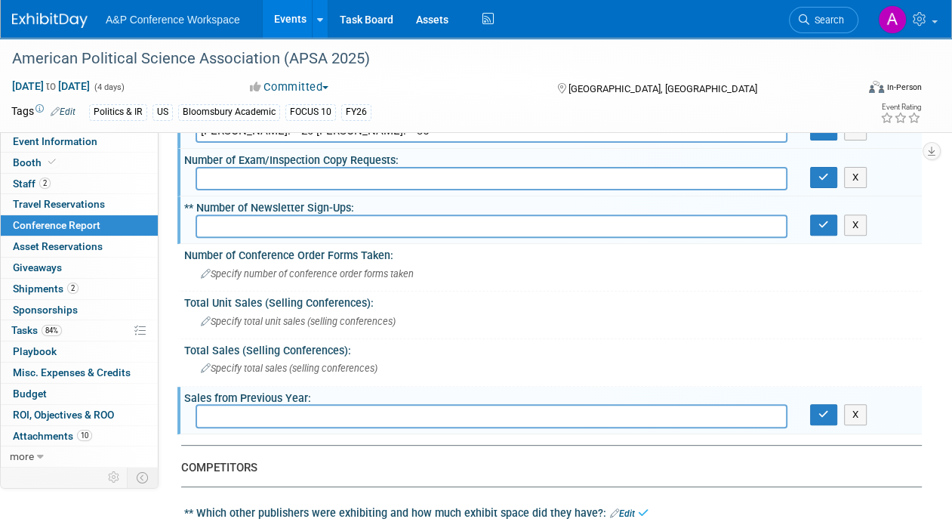
scroll to position [377, 0]
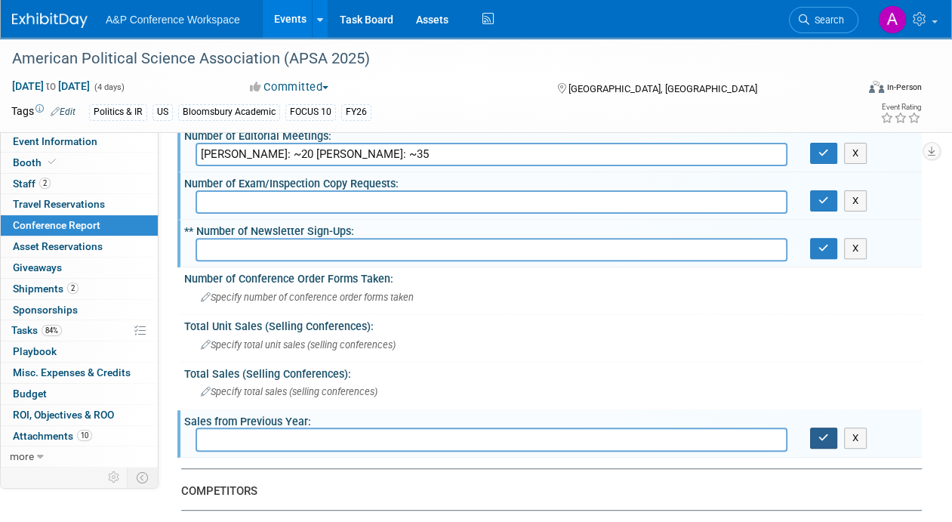
click at [826, 433] on icon "button" at bounding box center [823, 438] width 11 height 10
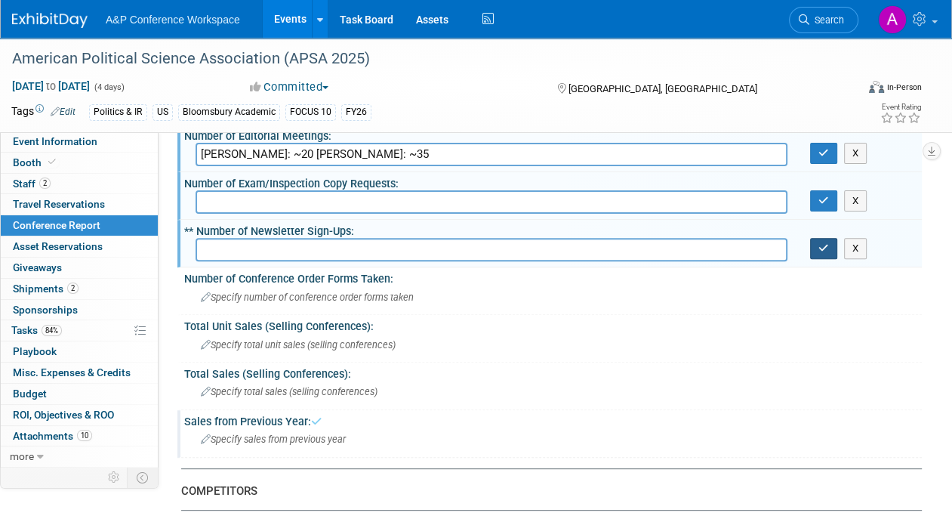
click at [821, 248] on icon "button" at bounding box center [823, 248] width 11 height 10
click at [821, 186] on div "Number of Exam/Inspection Copy Requests:" at bounding box center [553, 181] width 738 height 19
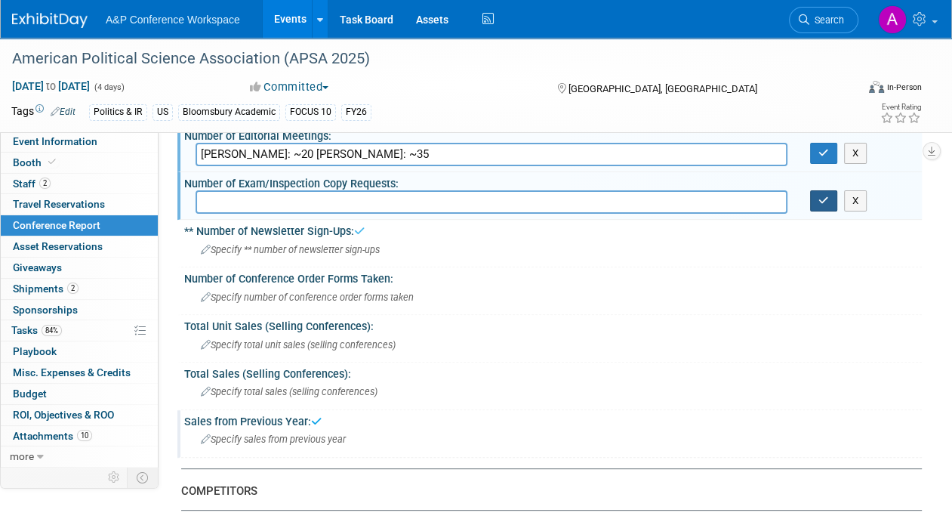
click at [823, 196] on icon "button" at bounding box center [823, 201] width 11 height 10
click at [826, 149] on icon "button" at bounding box center [823, 153] width 11 height 10
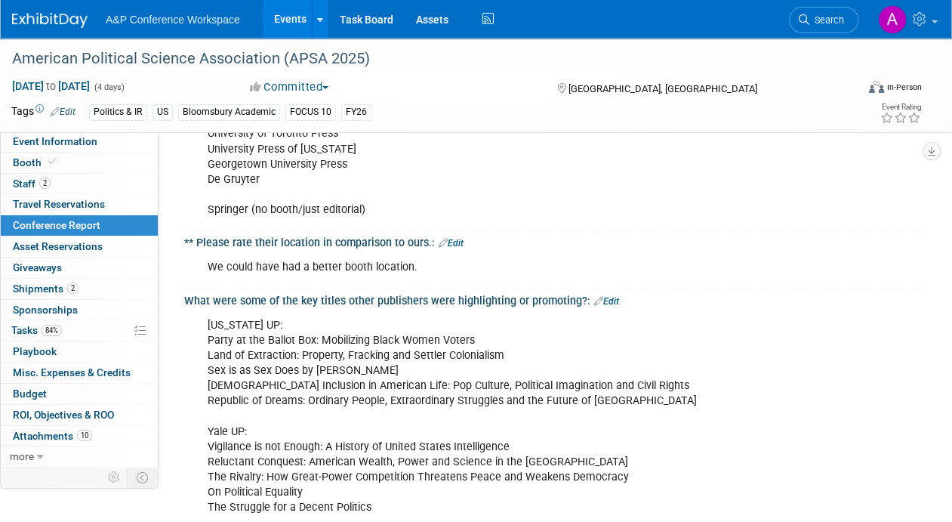
scroll to position [830, 0]
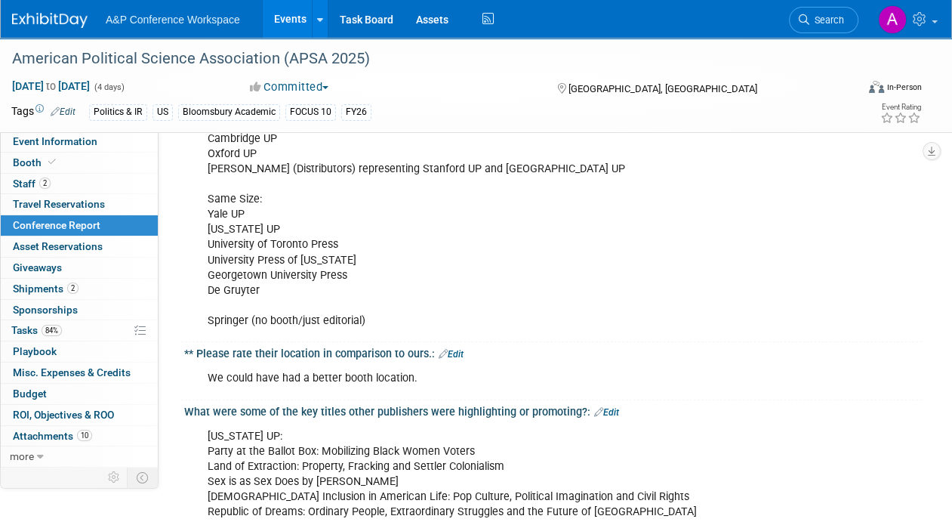
click at [454, 350] on link "Edit" at bounding box center [451, 354] width 25 height 11
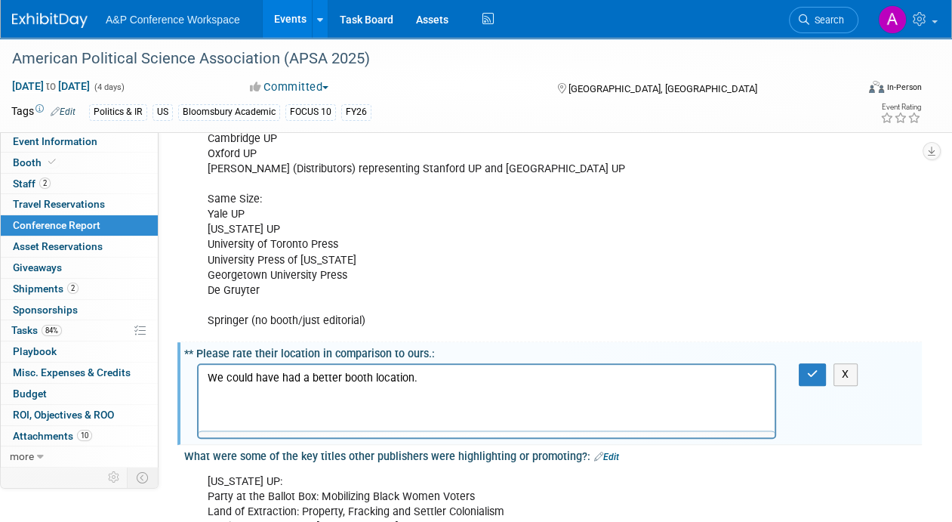
scroll to position [0, 0]
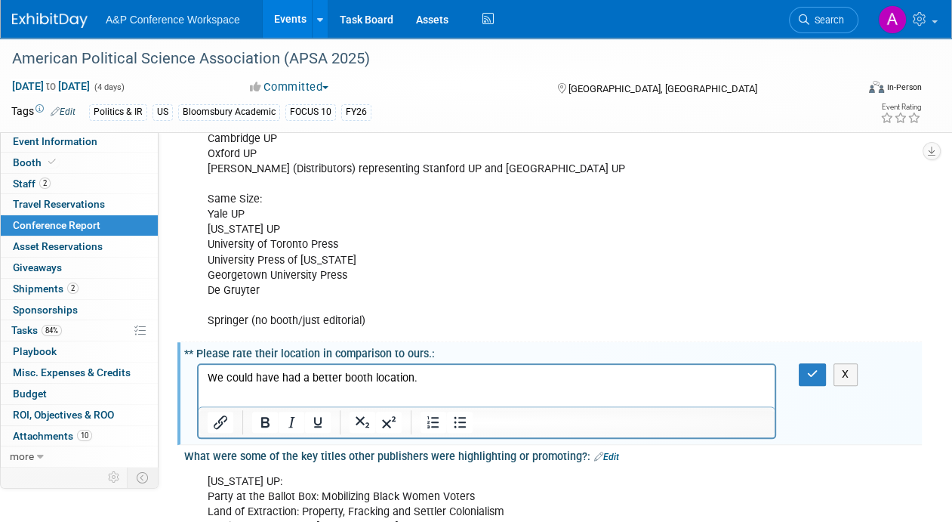
click at [338, 380] on p "We could have had a better booth location." at bounding box center [487, 378] width 559 height 15
click at [812, 368] on icon "button" at bounding box center [812, 373] width 11 height 11
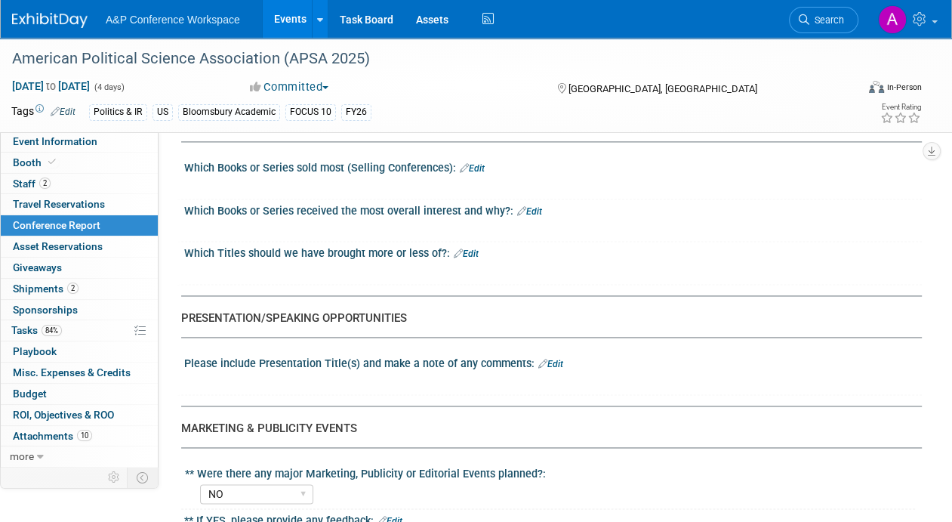
scroll to position [1736, 0]
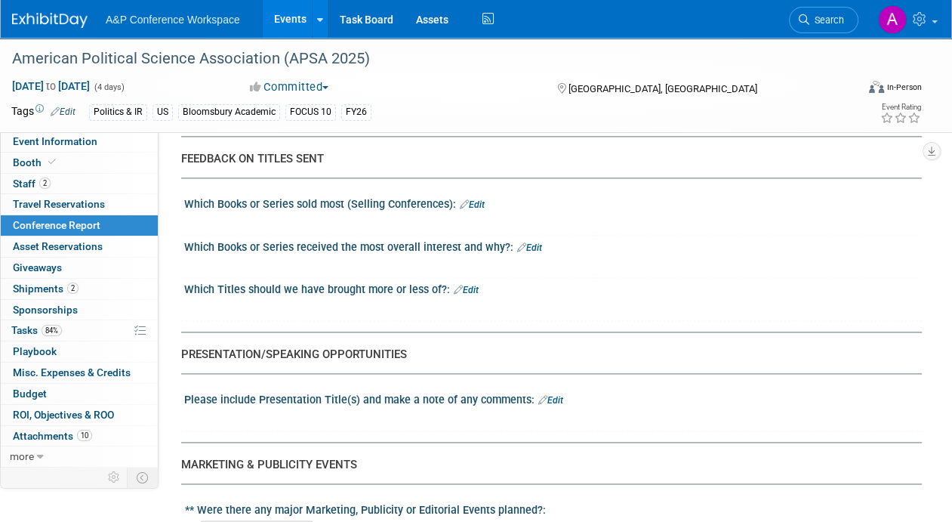
click at [481, 199] on link "Edit" at bounding box center [472, 204] width 25 height 11
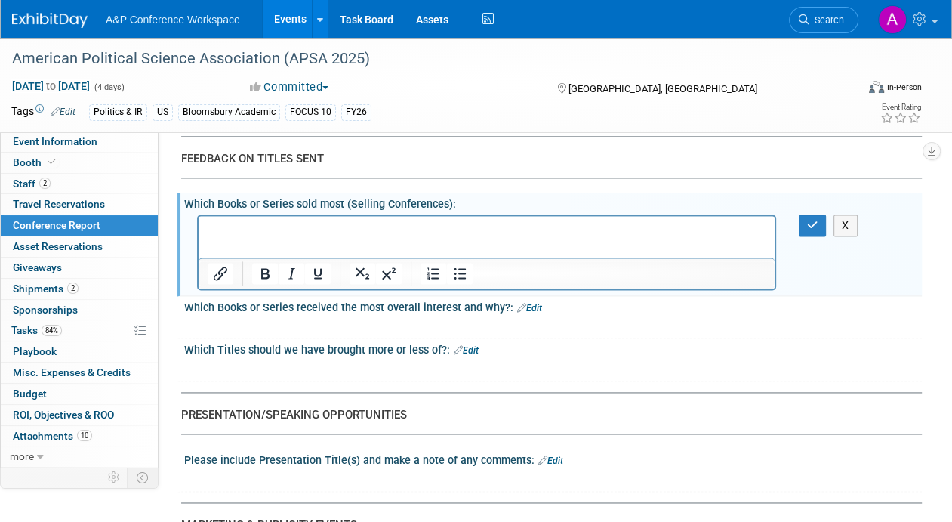
scroll to position [0, 0]
click at [356, 236] on html at bounding box center [487, 225] width 576 height 21
click at [812, 220] on icon "button" at bounding box center [812, 225] width 11 height 11
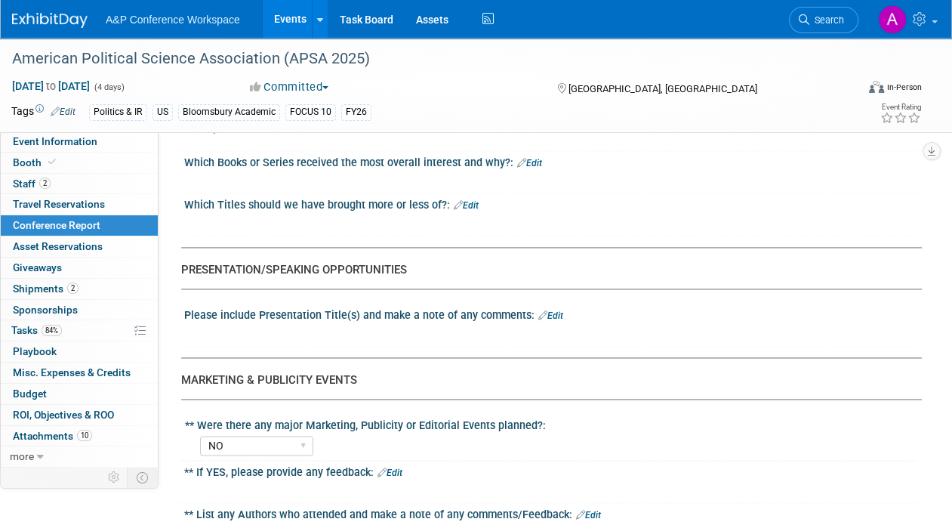
scroll to position [1812, 0]
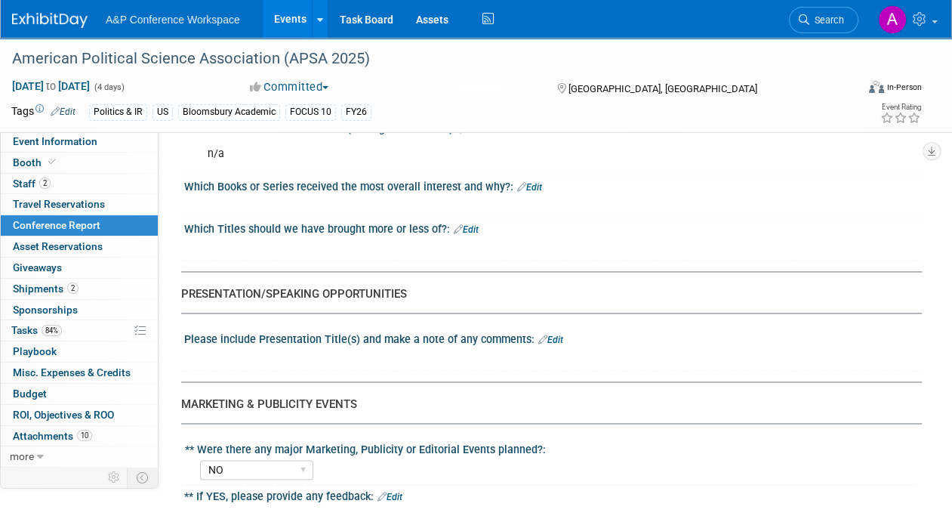
click at [465, 224] on link "Edit" at bounding box center [466, 229] width 25 height 11
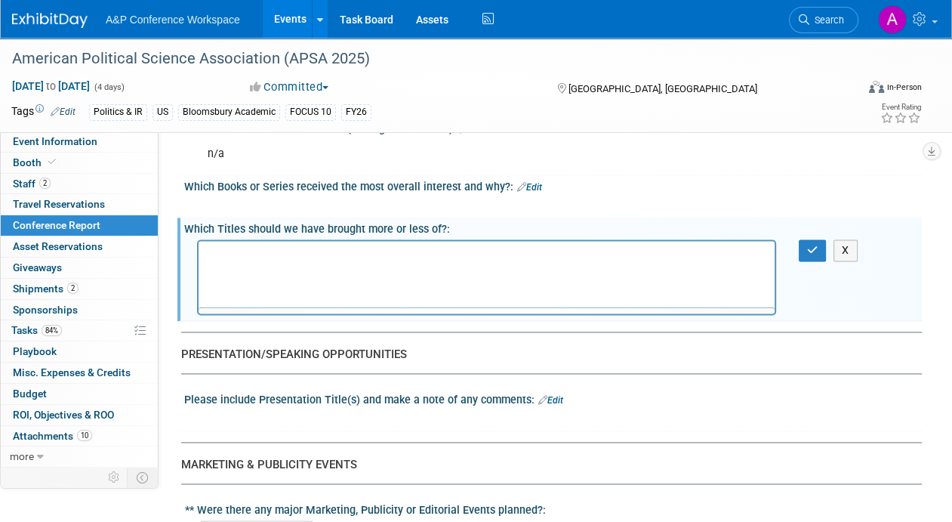
scroll to position [0, 0]
click at [375, 262] on html at bounding box center [487, 251] width 576 height 21
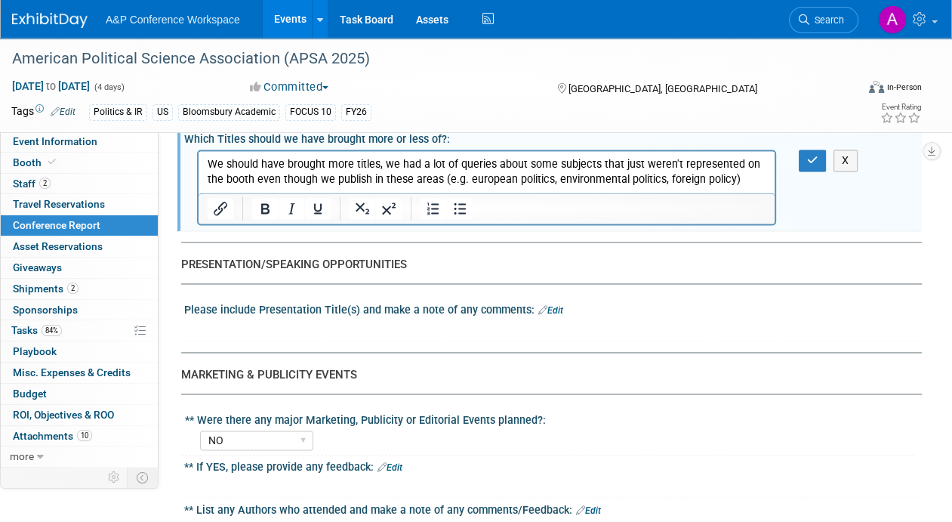
scroll to position [1812, 0]
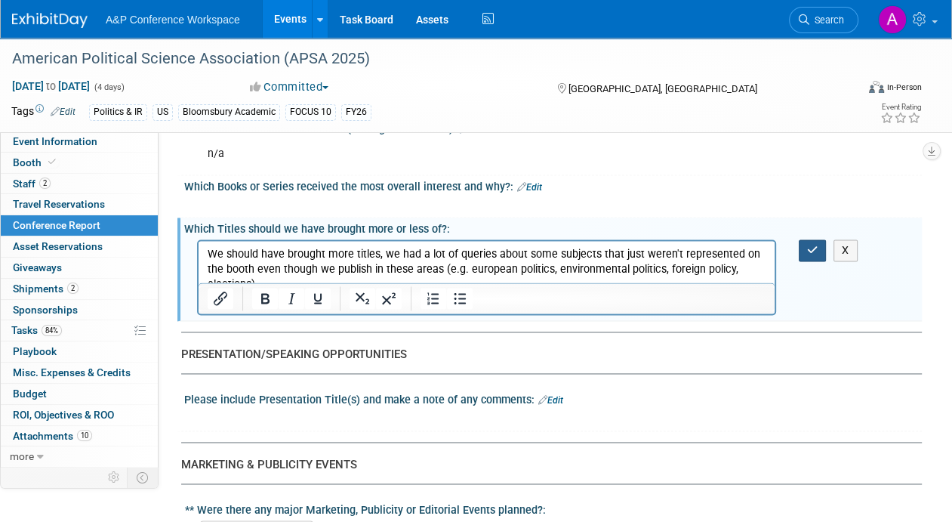
click at [812, 245] on icon "button" at bounding box center [812, 250] width 11 height 11
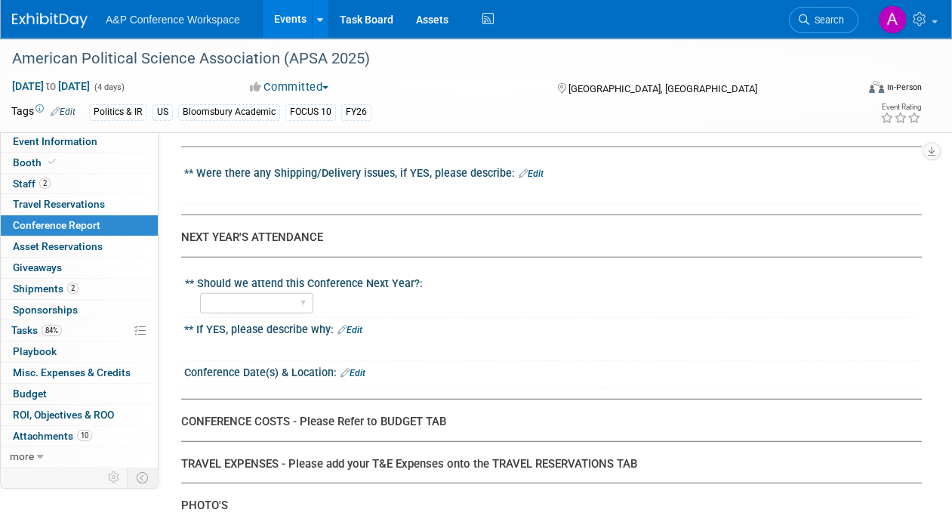
scroll to position [3322, 0]
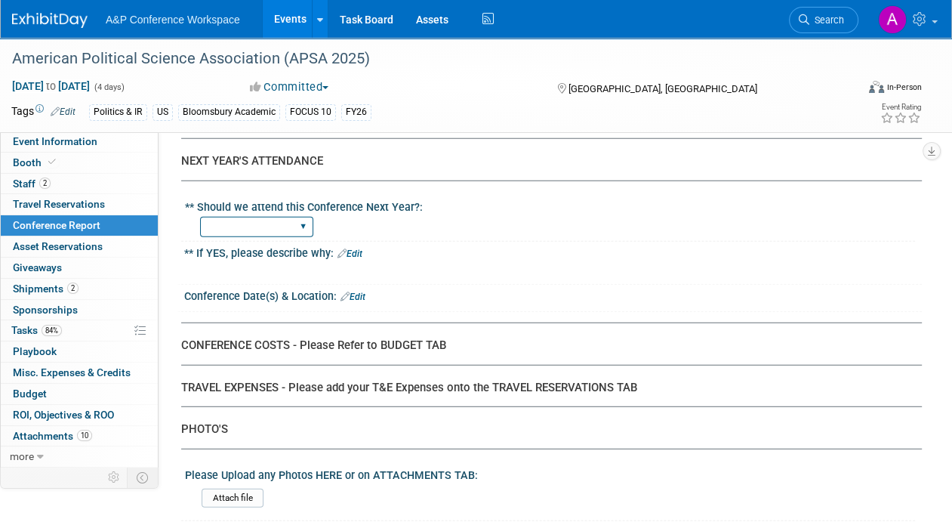
click at [279, 217] on select "YES NO" at bounding box center [256, 227] width 113 height 20
select select "YES"
click at [200, 217] on select "YES NO" at bounding box center [256, 227] width 113 height 20
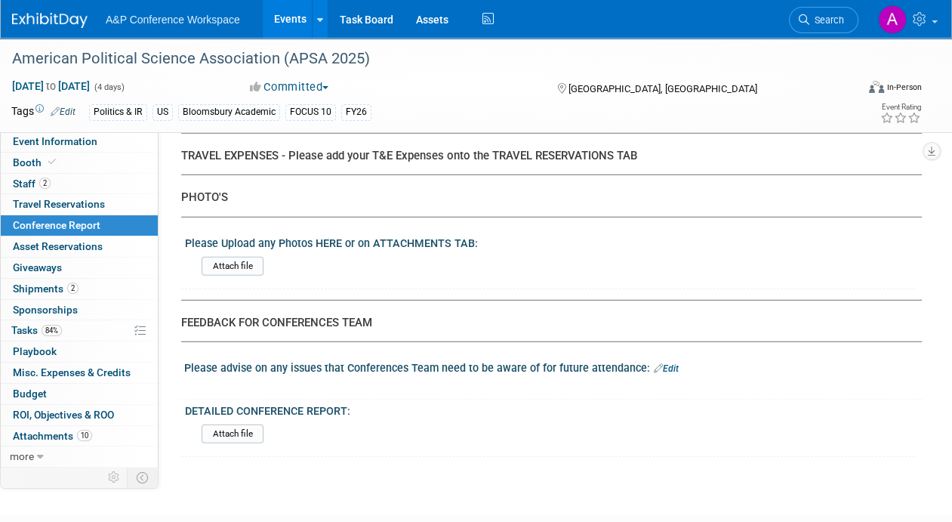
scroll to position [3611, 0]
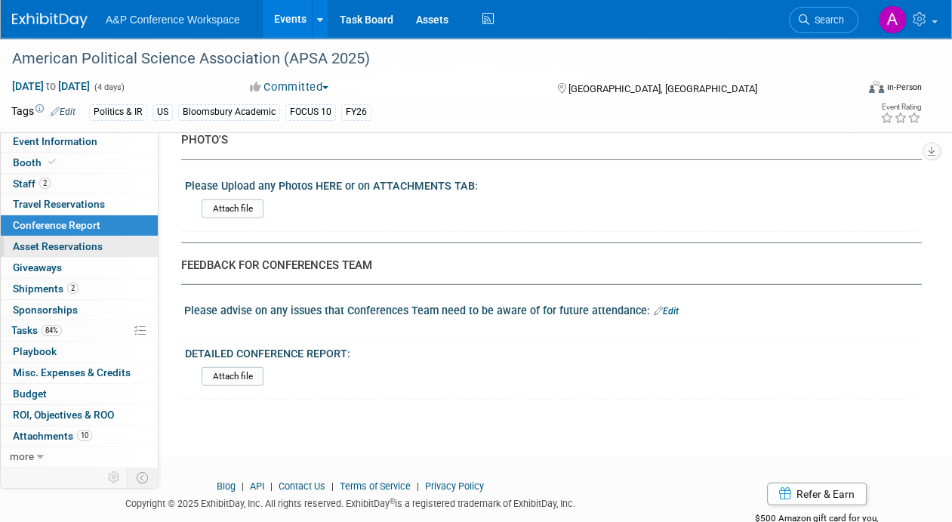
click at [79, 249] on span "Asset Reservations 0" at bounding box center [58, 246] width 90 height 12
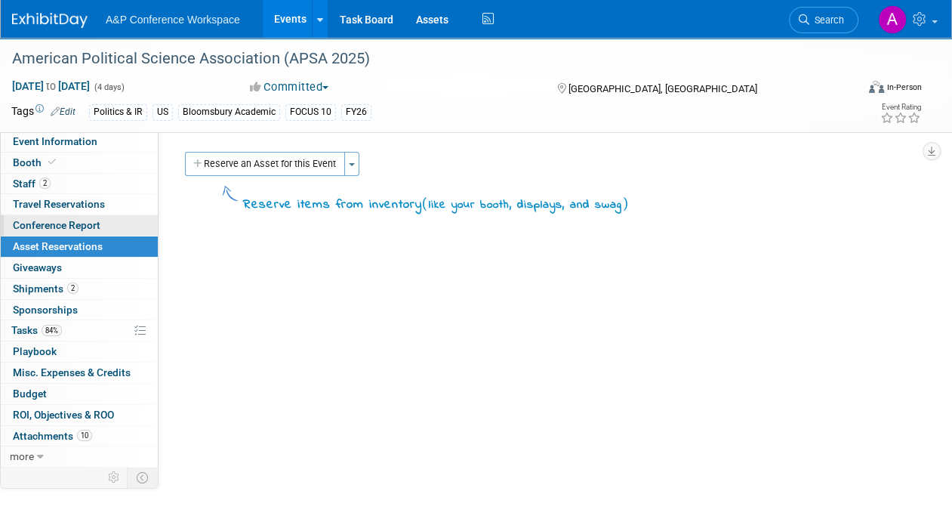
click at [91, 226] on span "Conference Report" at bounding box center [57, 225] width 88 height 12
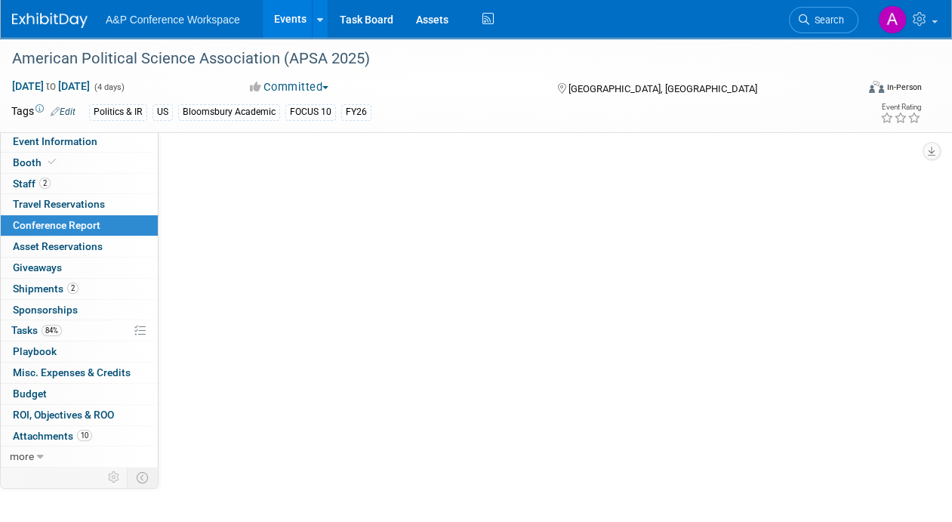
select select "NO"
select select "YES"
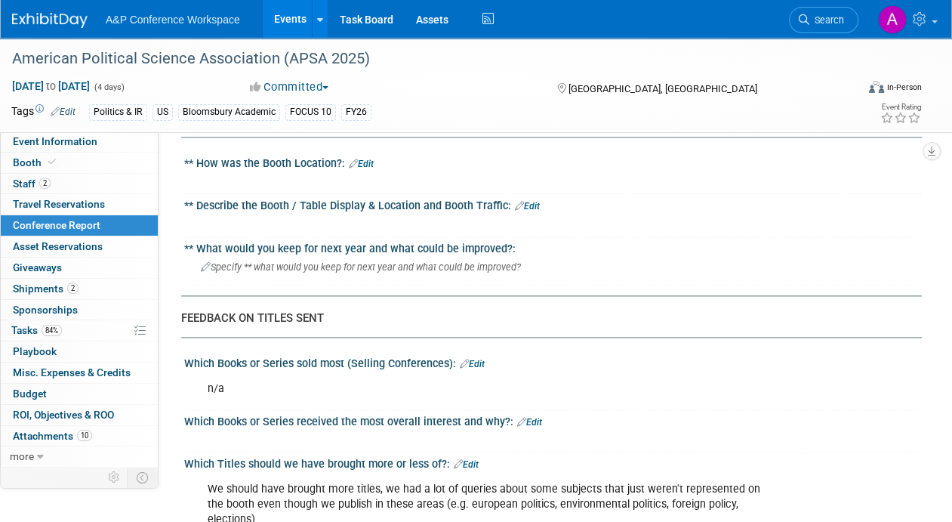
scroll to position [1585, 0]
